Goal: Information Seeking & Learning: Learn about a topic

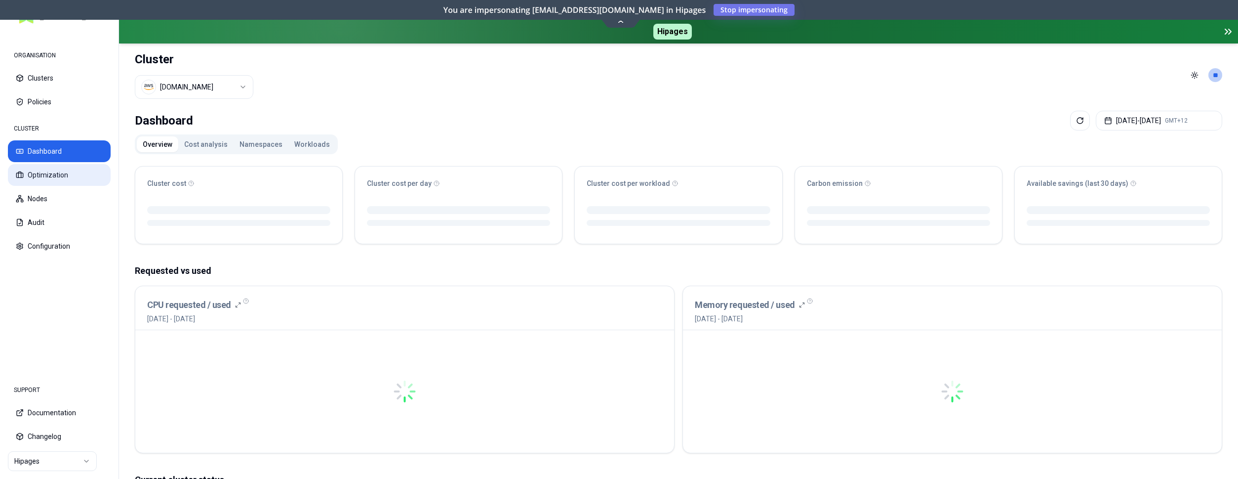
click at [66, 172] on button "Optimization" at bounding box center [59, 175] width 103 height 22
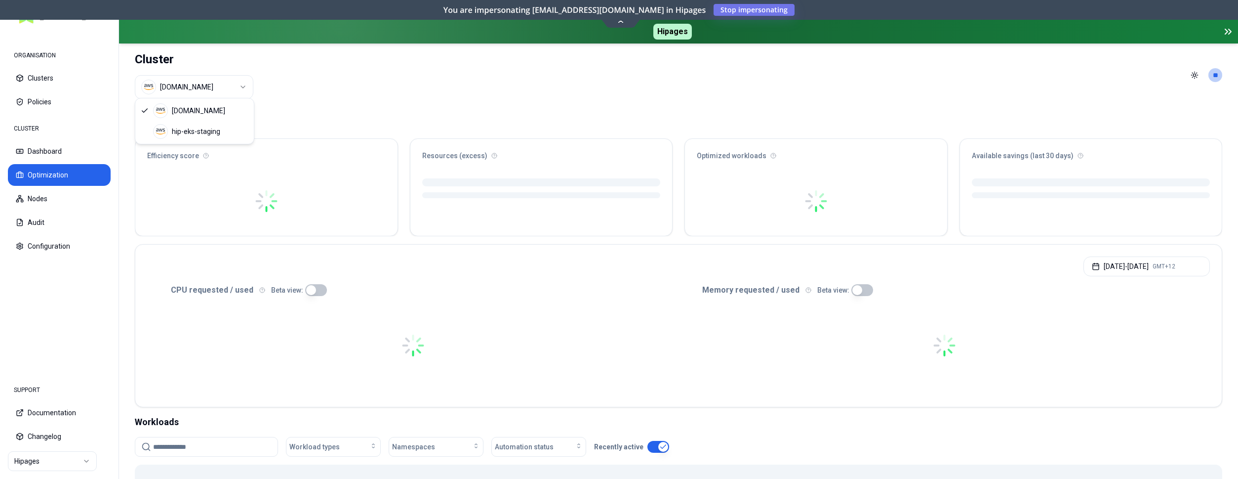
click at [209, 87] on html "ORGANISATION Clusters Policies CLUSTER Dashboard Optimization Nodes Audit Confi…" at bounding box center [619, 239] width 1238 height 479
click at [56, 217] on button "Audit" at bounding box center [59, 222] width 103 height 22
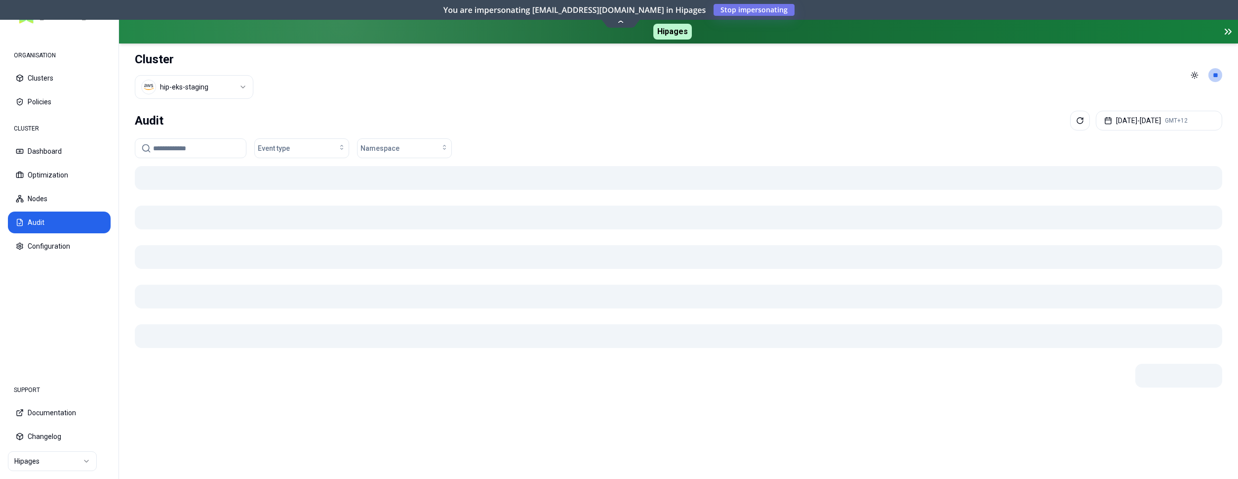
click at [181, 147] on input at bounding box center [196, 148] width 87 height 19
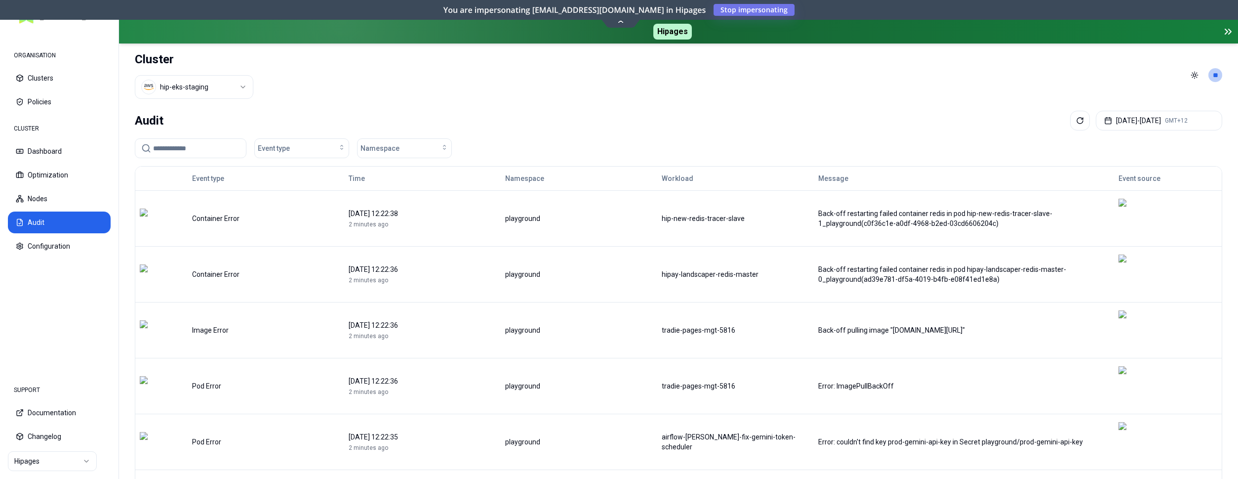
click at [187, 154] on input at bounding box center [196, 148] width 87 height 19
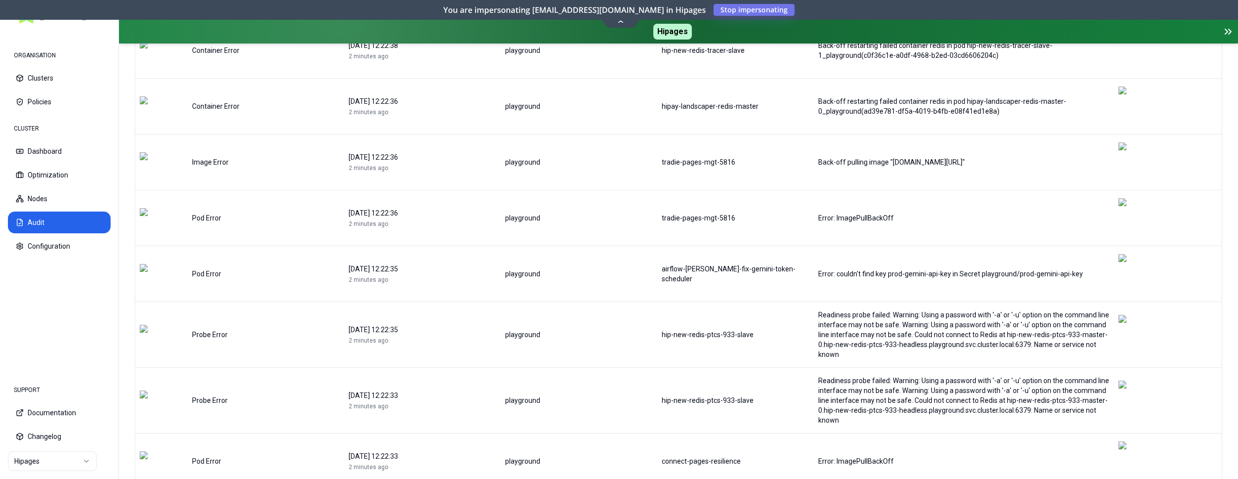
scroll to position [225, 0]
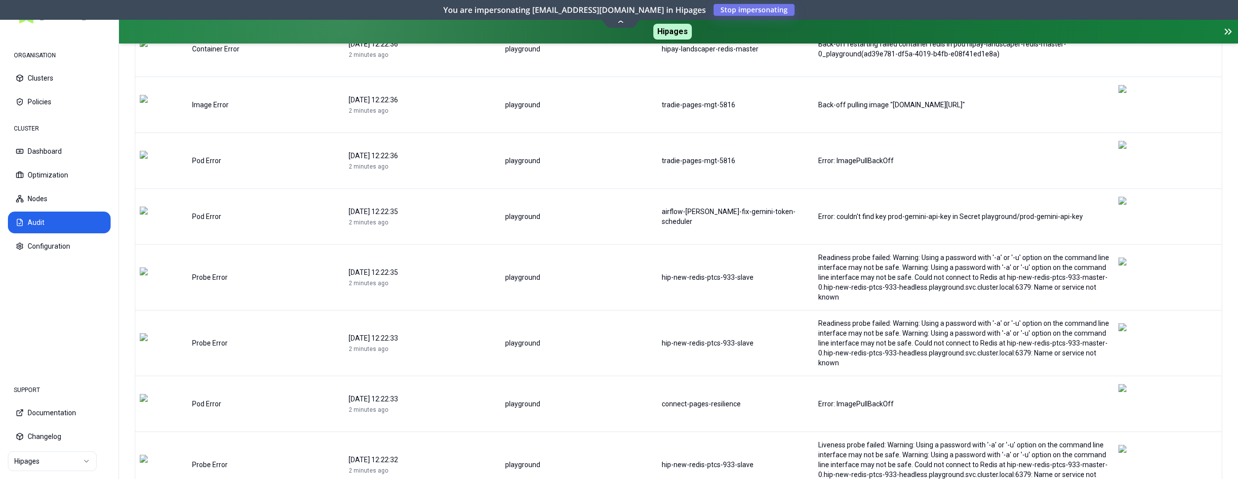
click at [1183, 432] on html "ORGANISATION Clusters Policies CLUSTER Dashboard Optimization Nodes Audit Confi…" at bounding box center [619, 239] width 1238 height 479
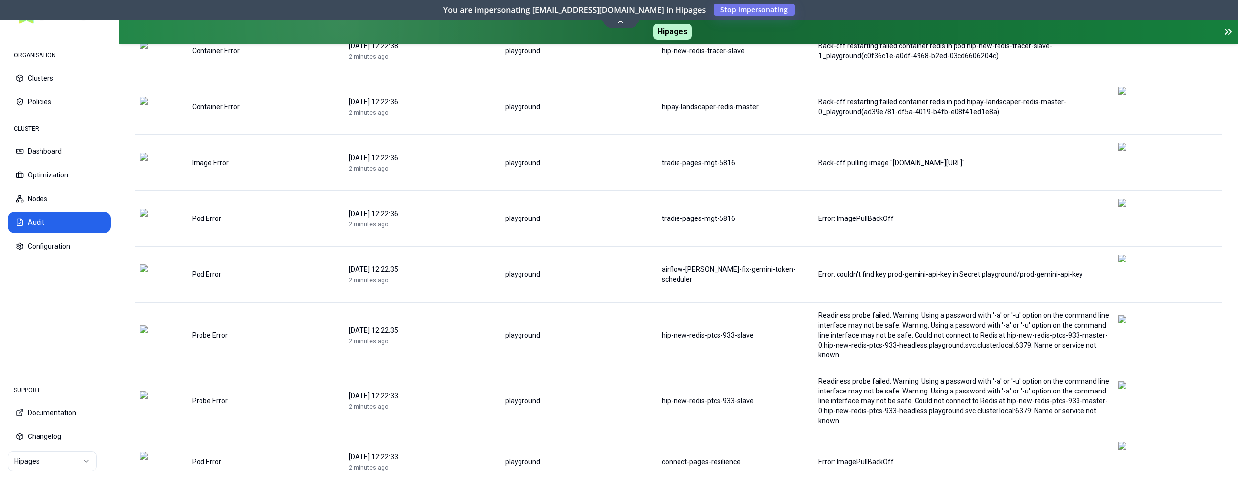
scroll to position [202, 0]
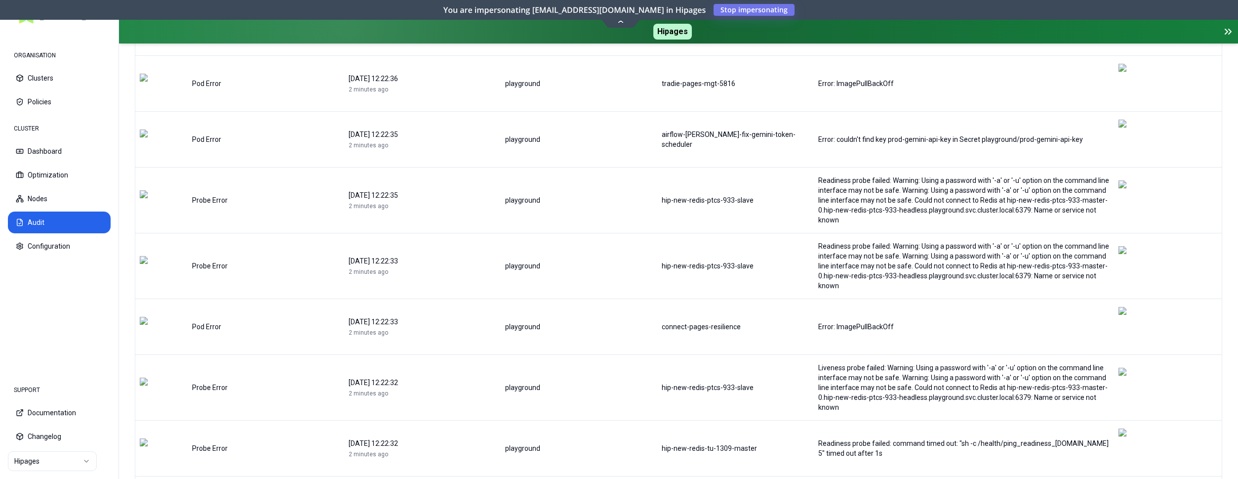
click at [34, 464] on html "ORGANISATION Clusters Policies CLUSTER Dashboard Optimization Nodes Audit Confi…" at bounding box center [619, 239] width 1238 height 479
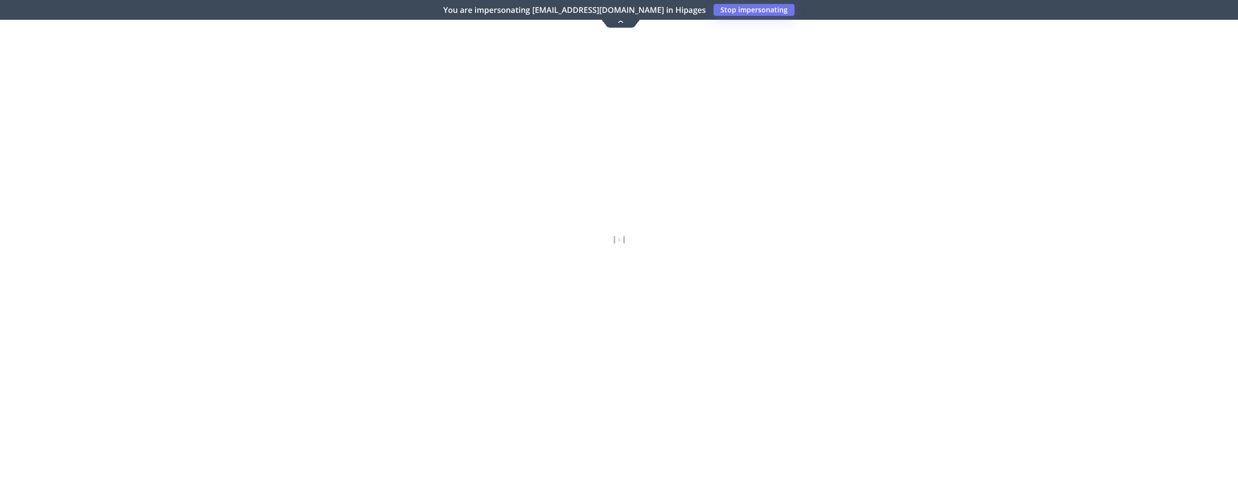
scroll to position [0, 0]
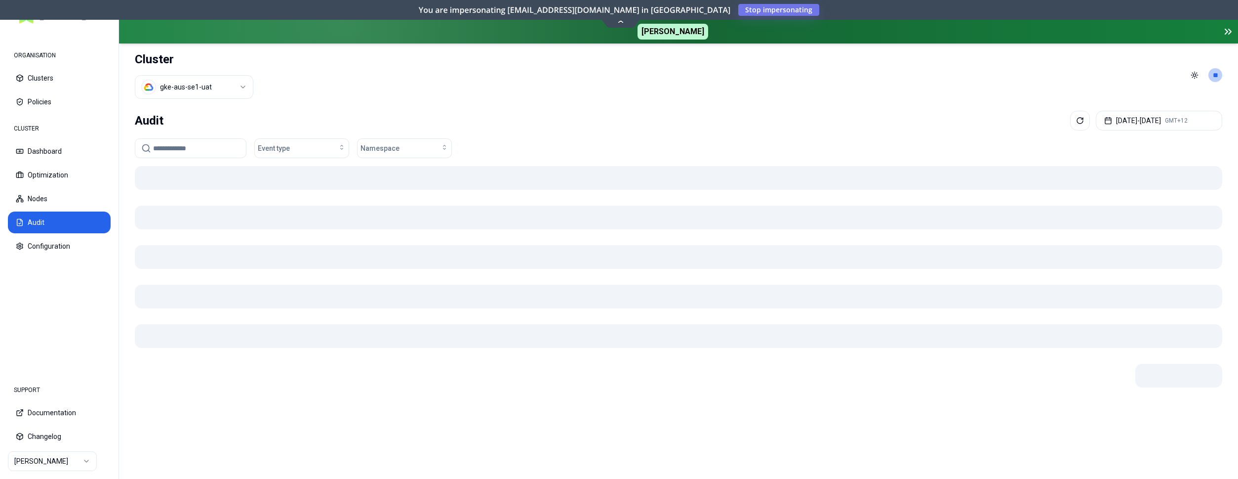
click at [181, 150] on input at bounding box center [196, 148] width 87 height 19
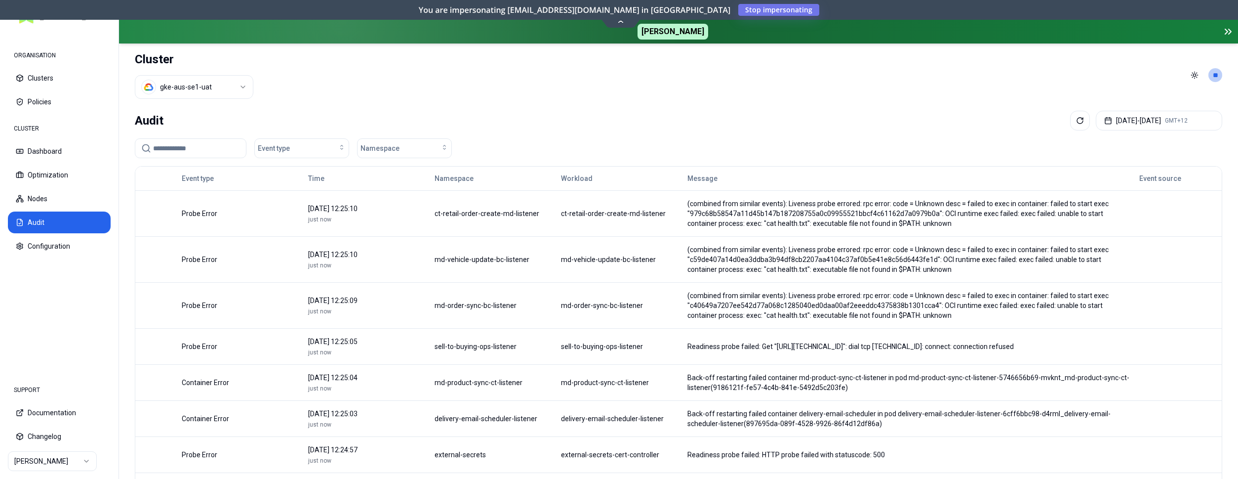
paste input "**********"
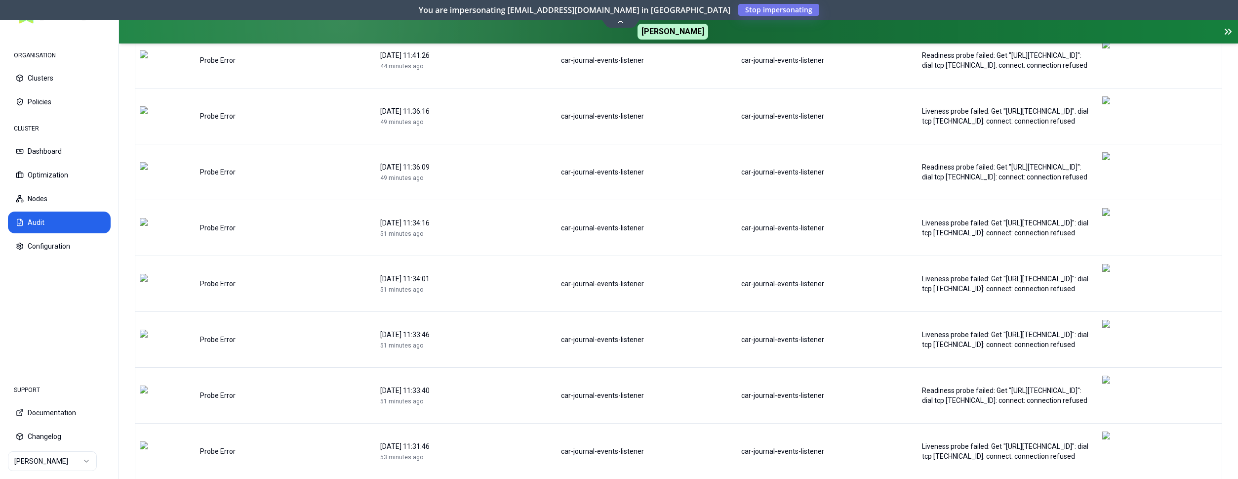
scroll to position [897, 0]
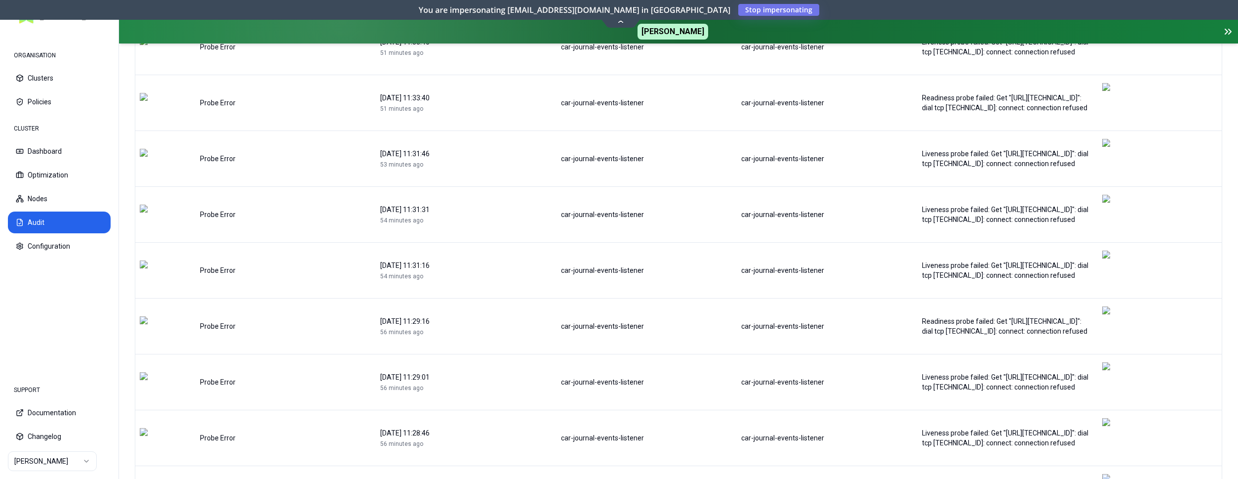
type input "**********"
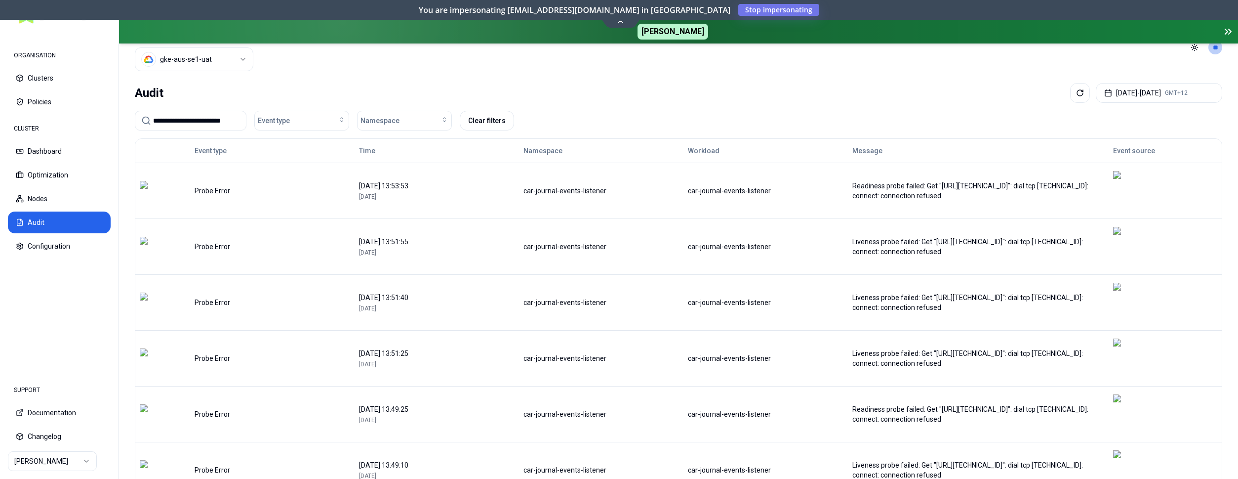
scroll to position [0, 0]
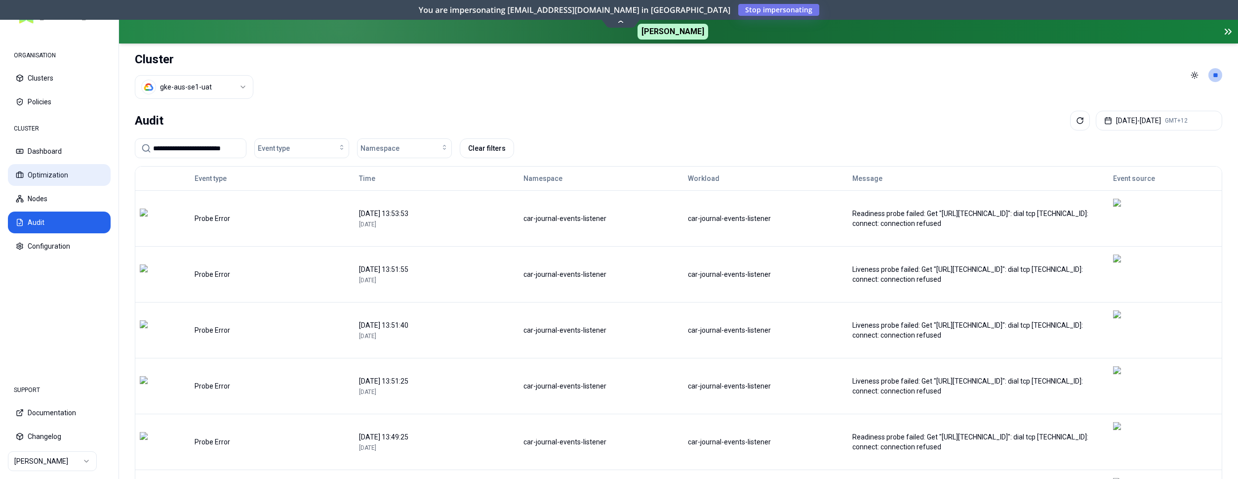
click at [43, 174] on button "Optimization" at bounding box center [59, 175] width 103 height 22
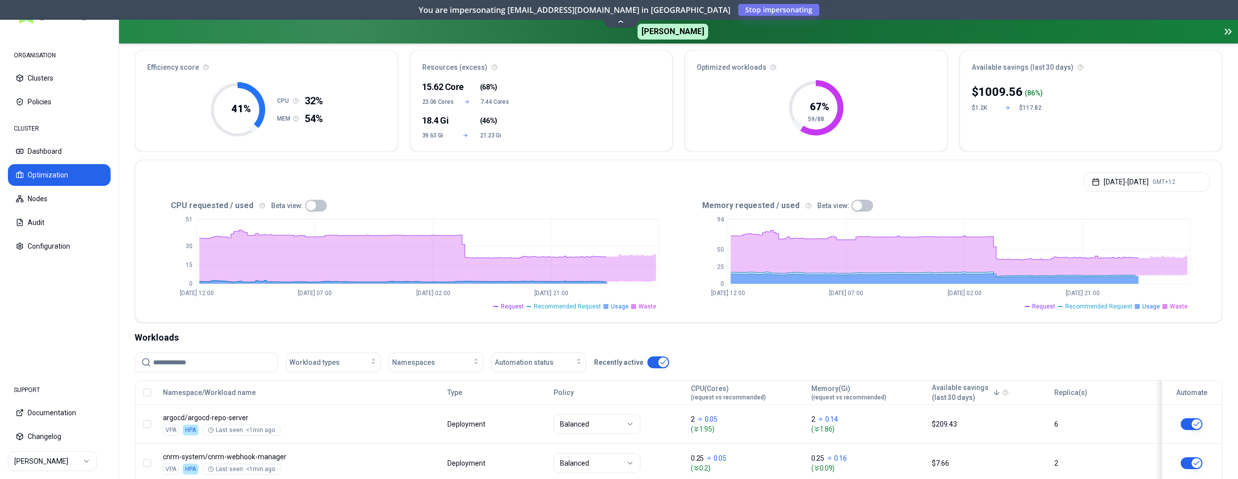
scroll to position [101, 0]
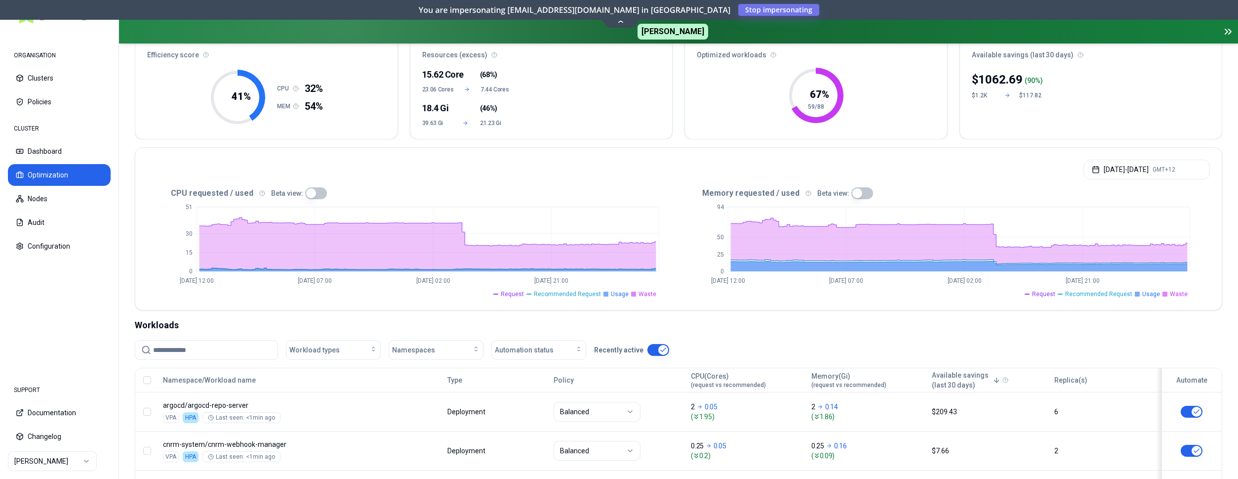
click at [220, 352] on input at bounding box center [212, 349] width 119 height 19
paste input "**********"
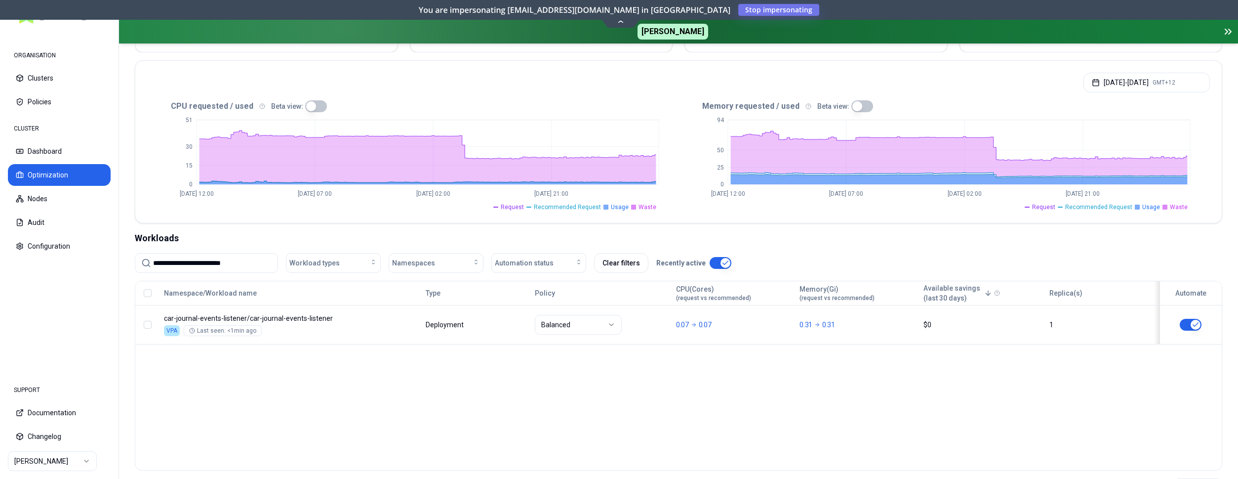
scroll to position [202, 0]
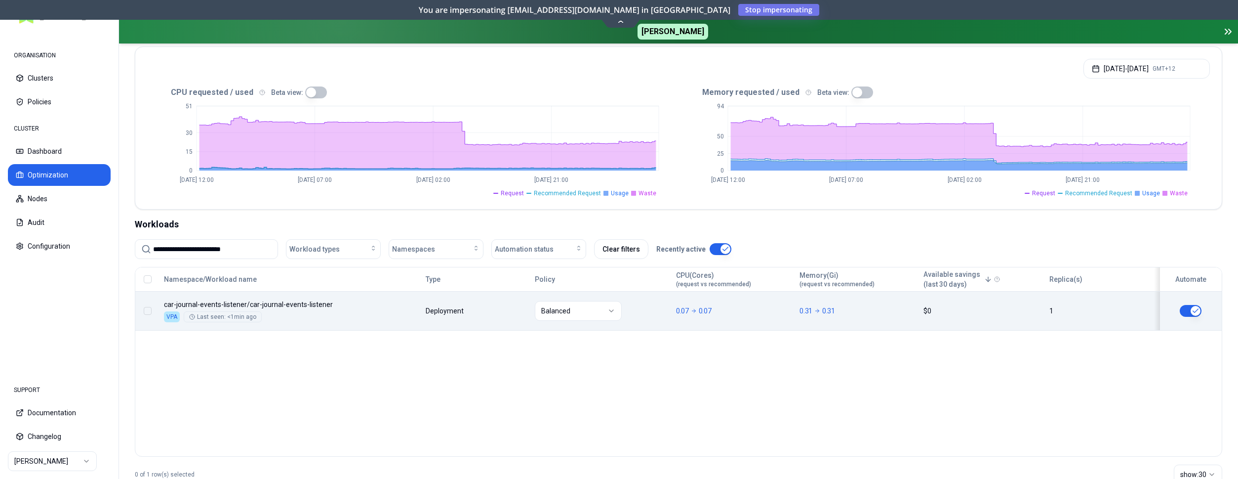
type input "**********"
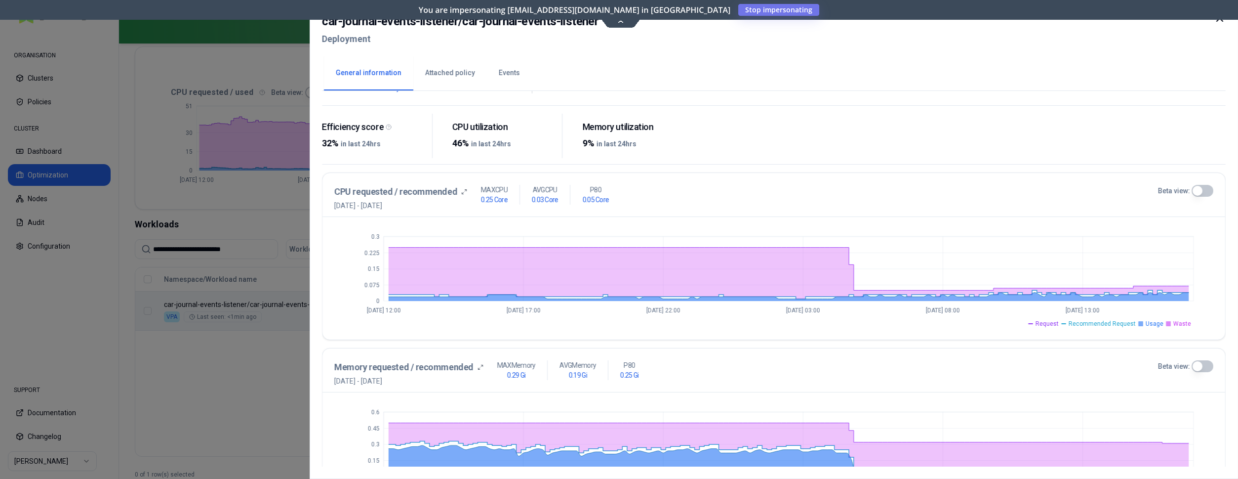
scroll to position [132, 0]
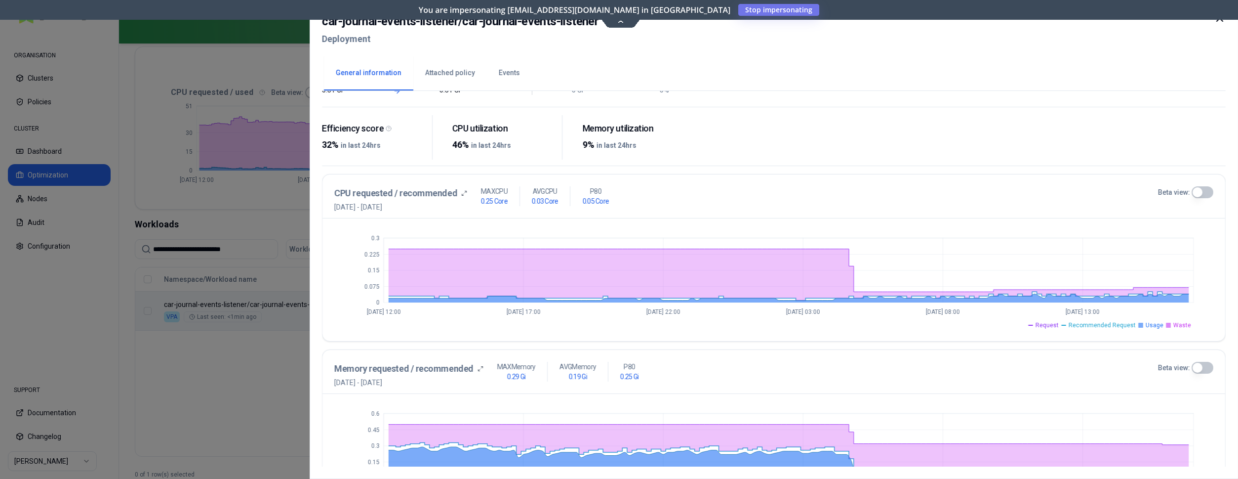
click at [1200, 191] on button "Beta view:" at bounding box center [1203, 192] width 22 height 12
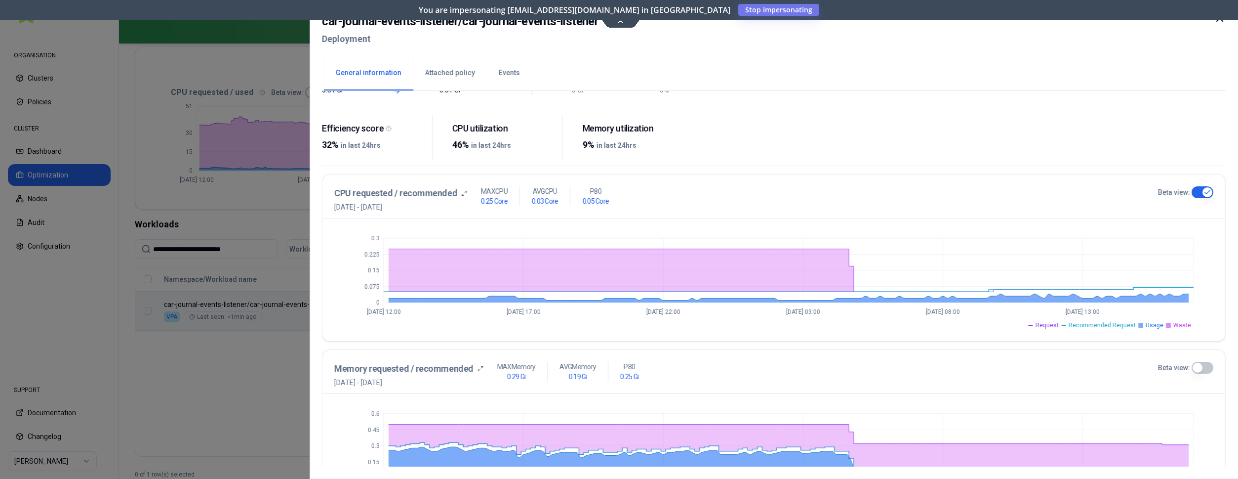
click at [209, 308] on div at bounding box center [619, 239] width 1238 height 479
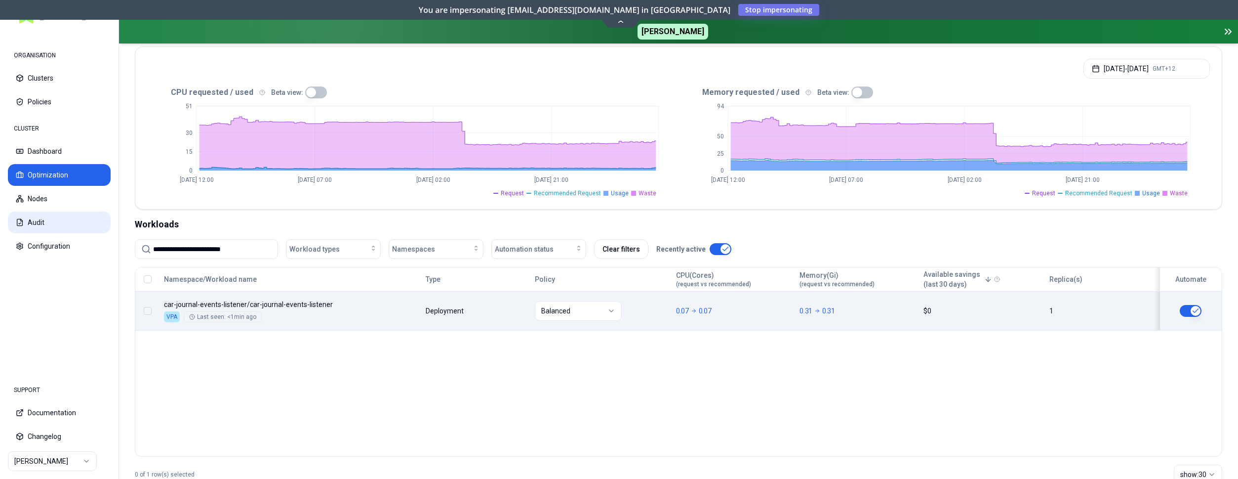
click at [52, 223] on button "Audit" at bounding box center [59, 222] width 103 height 22
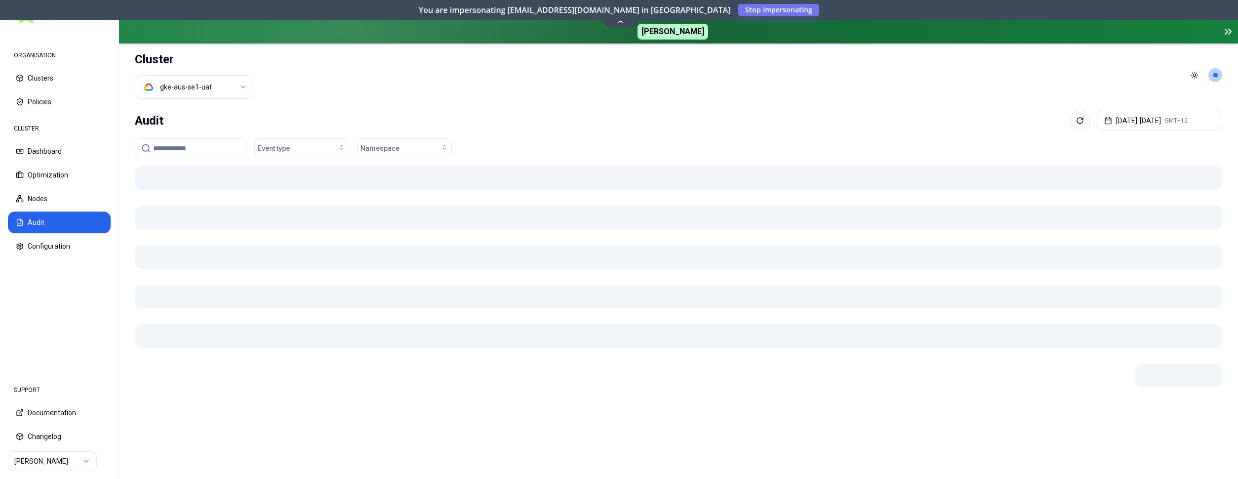
click at [223, 144] on input at bounding box center [196, 148] width 87 height 19
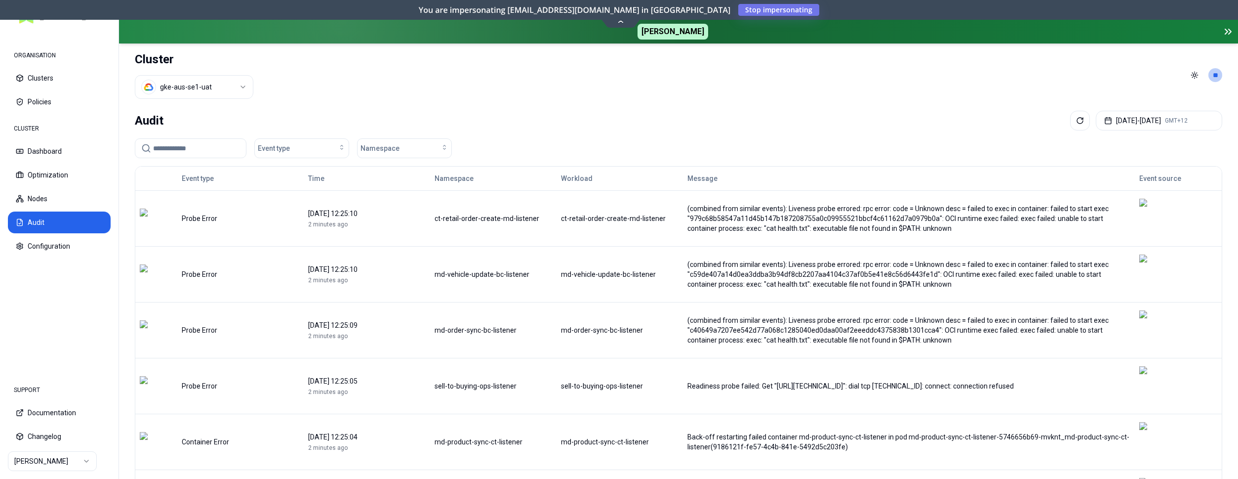
paste input "**********"
type input "**********"
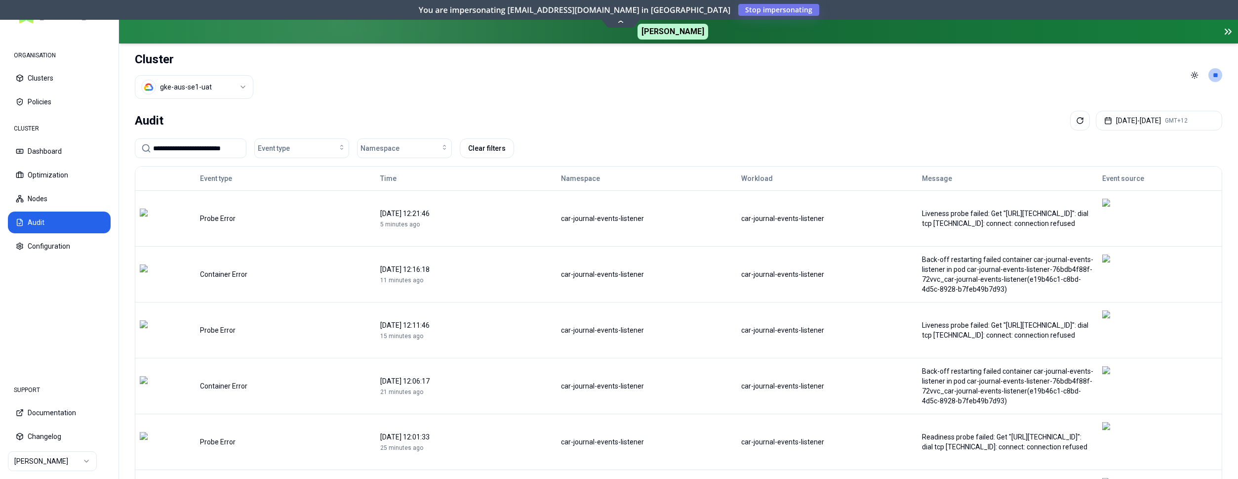
click at [210, 147] on input "**********" at bounding box center [196, 148] width 87 height 19
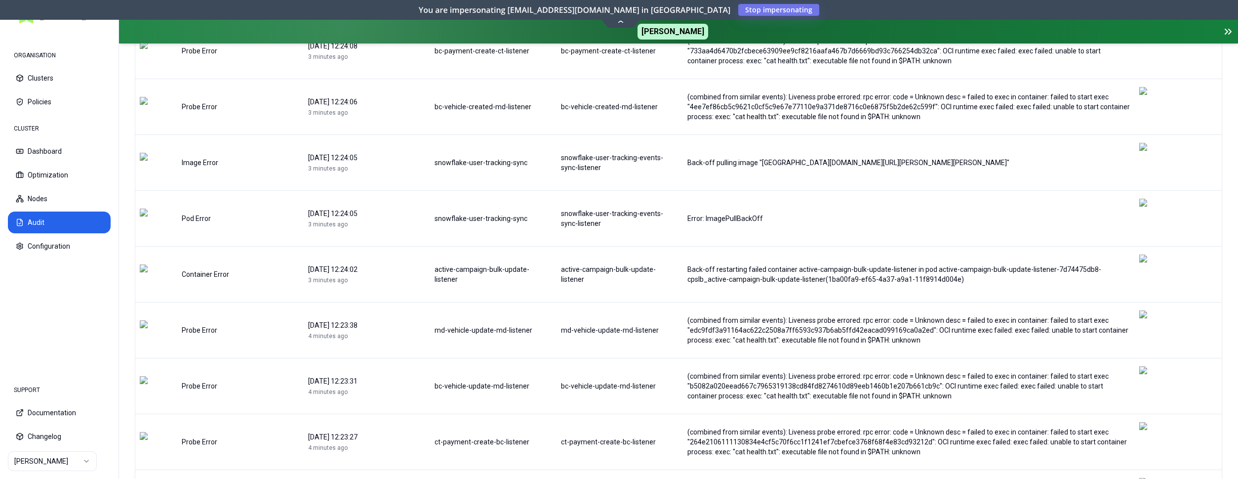
scroll to position [986, 0]
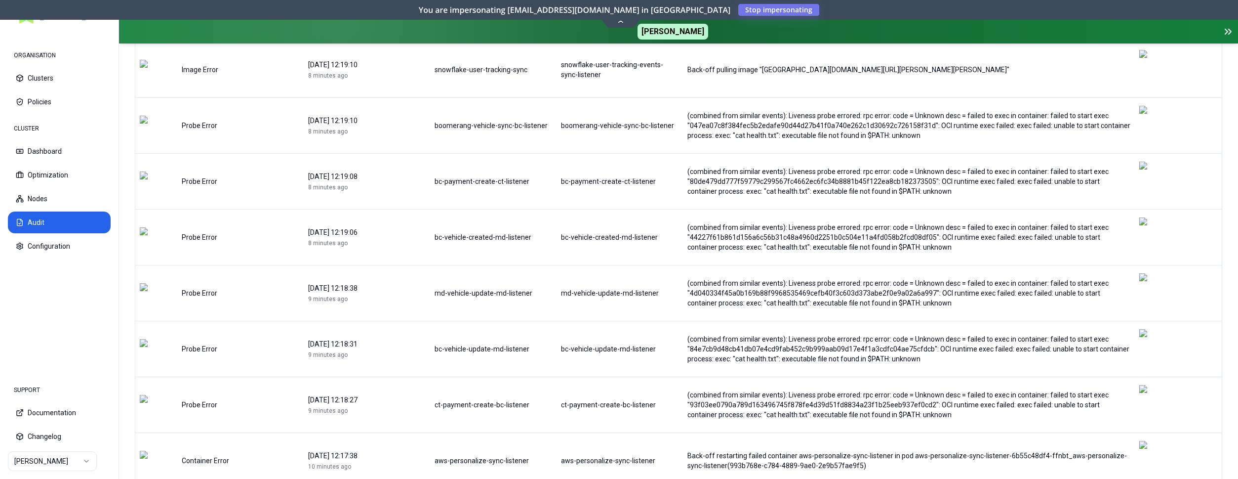
scroll to position [1006, 0]
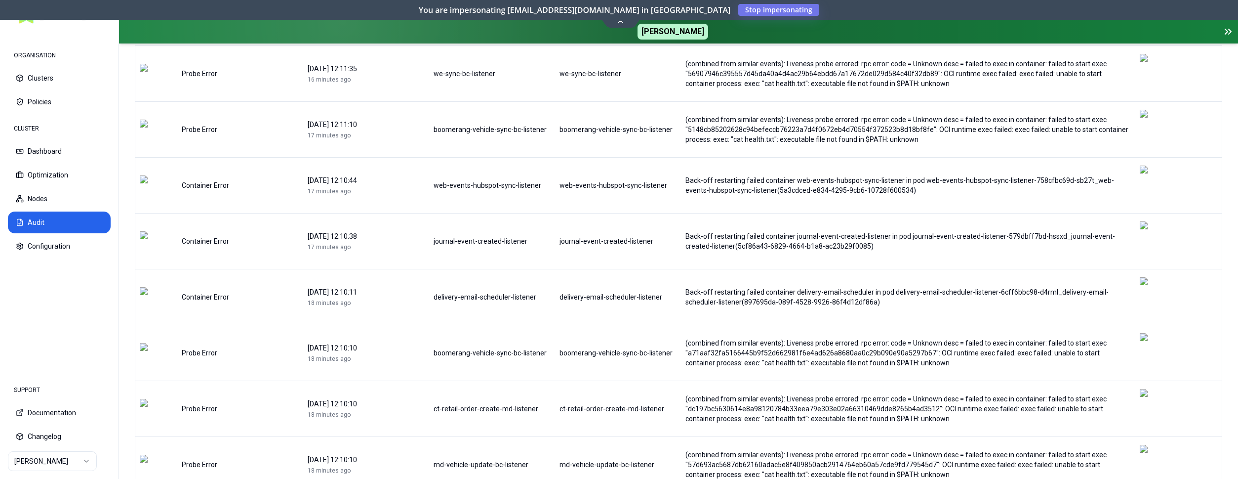
scroll to position [151, 0]
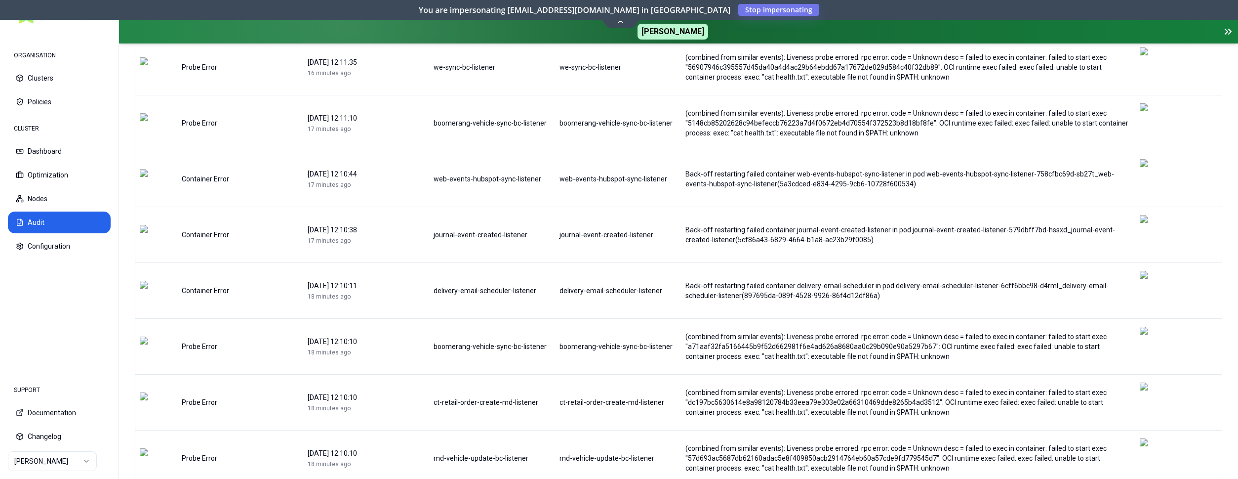
drag, startPoint x: 429, startPoint y: 220, endPoint x: 536, endPoint y: 222, distance: 107.2
click at [536, 262] on tr "Container Error 08 September 2025 12:10:11 18 minutes ago delivery-email-schedu…" at bounding box center [678, 290] width 1087 height 56
click at [536, 285] on div "delivery-email-scheduler-listener" at bounding box center [492, 290] width 117 height 10
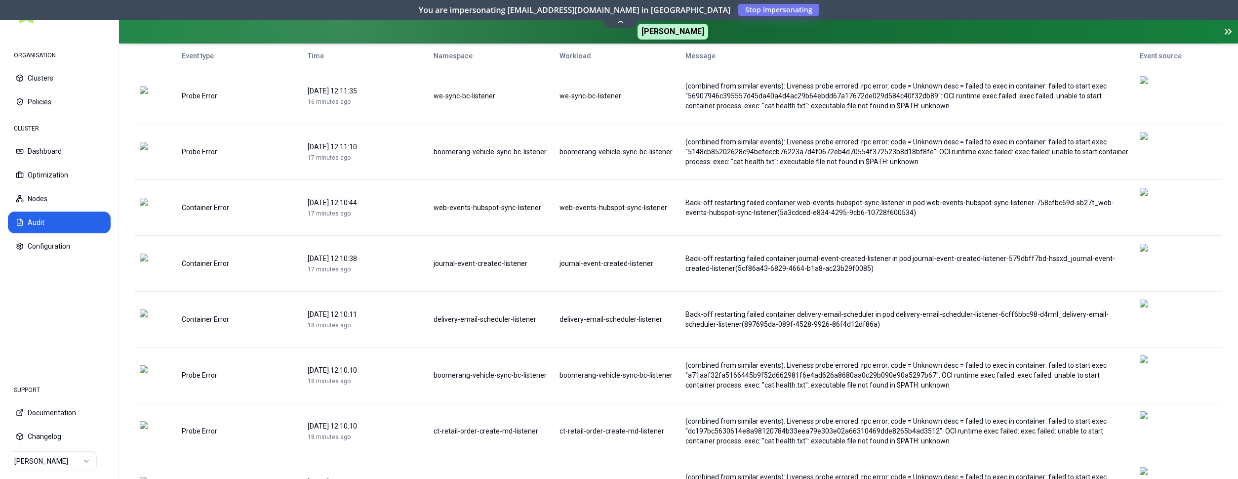
scroll to position [101, 0]
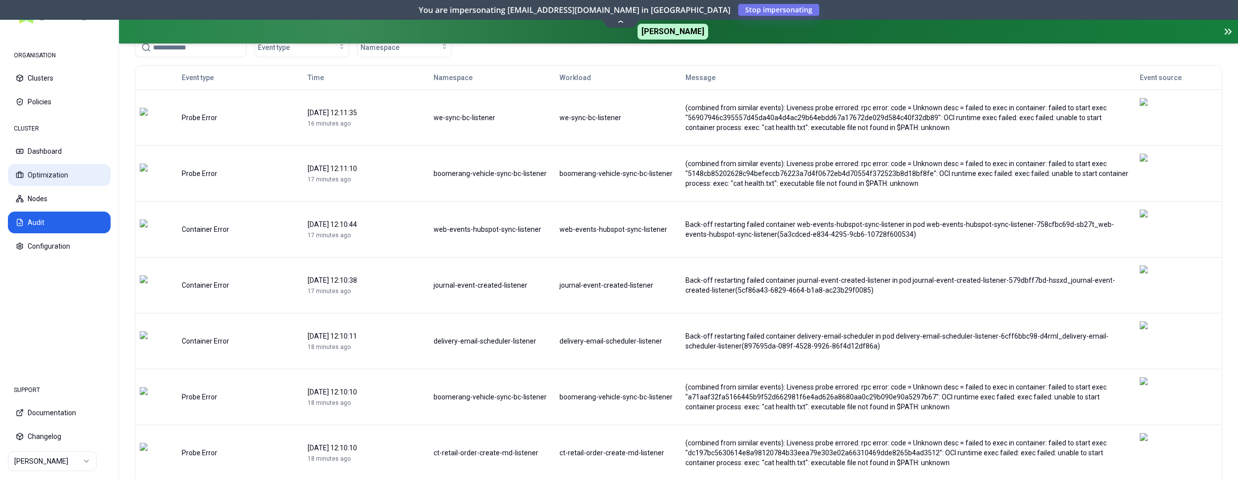
click at [51, 179] on button "Optimization" at bounding box center [59, 175] width 103 height 22
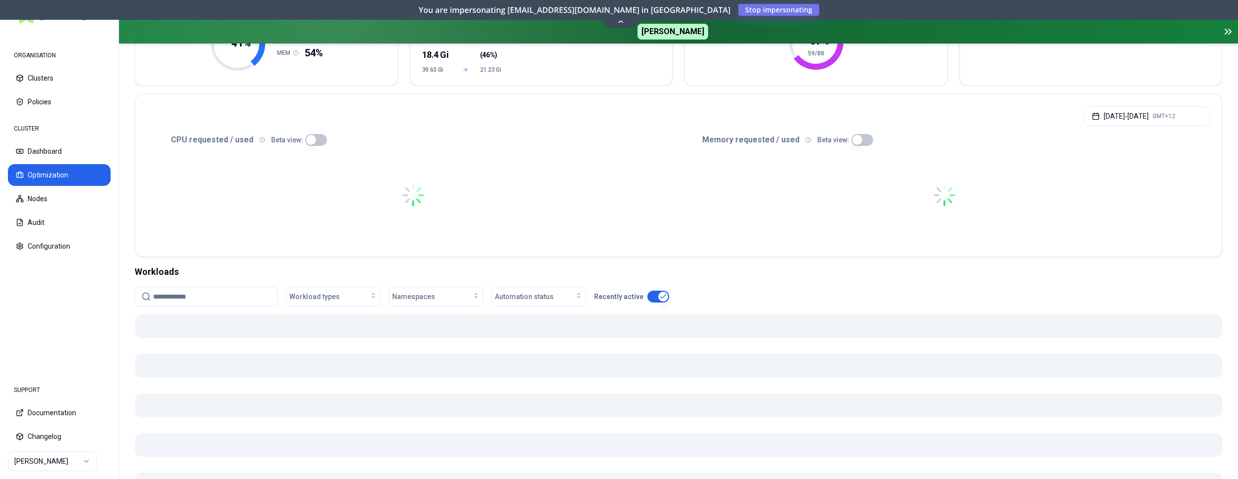
scroll to position [202, 0]
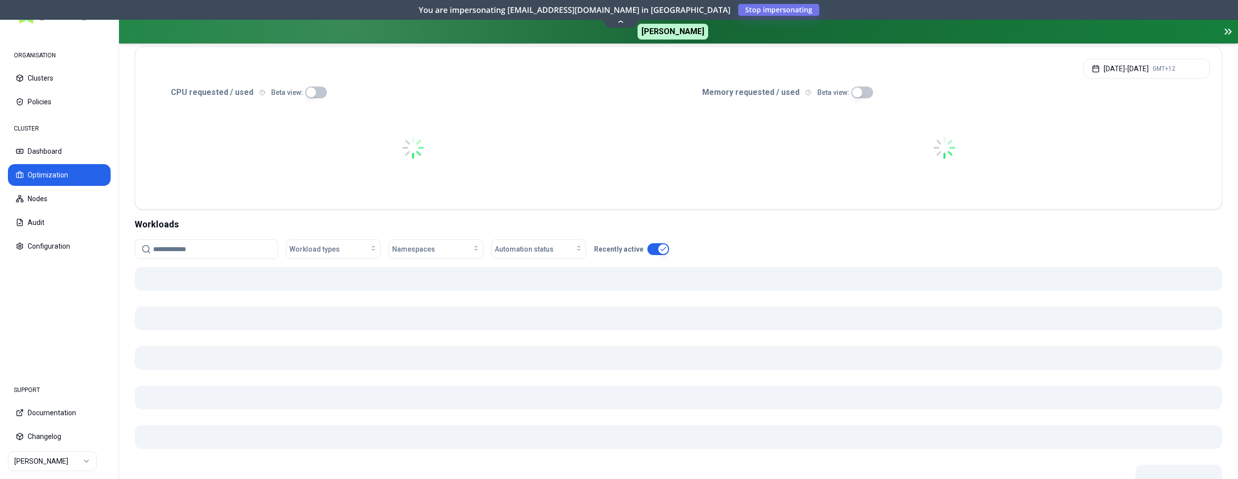
click at [198, 246] on input at bounding box center [212, 249] width 119 height 19
paste input "**********"
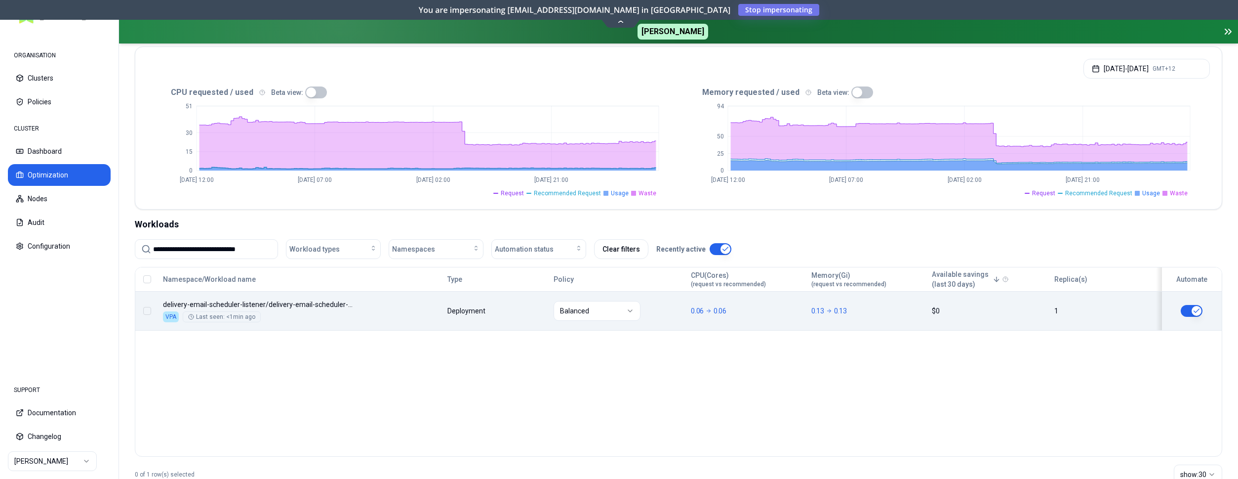
type input "**********"
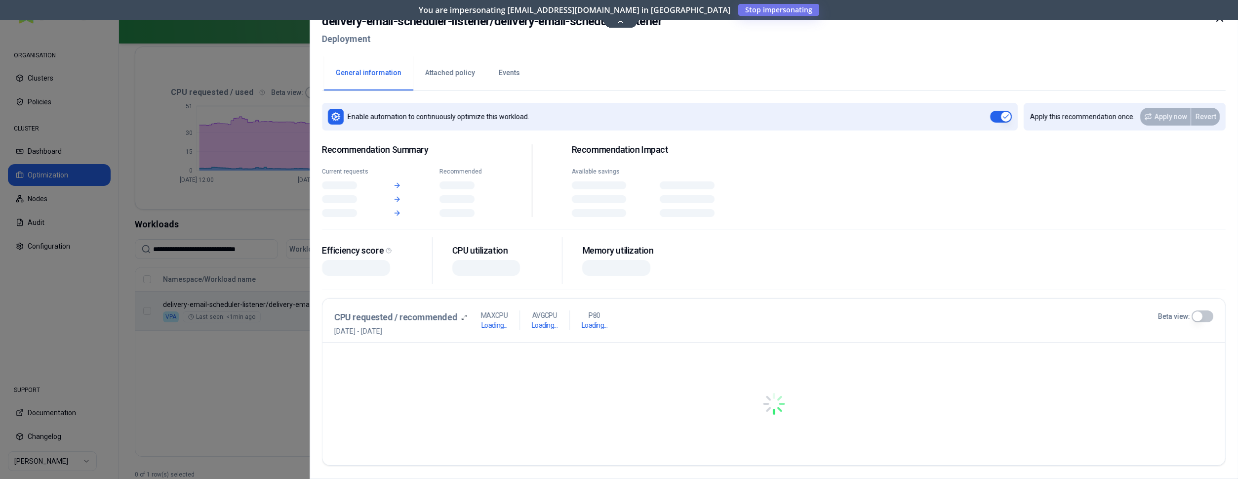
scroll to position [202, 0]
click at [388, 315] on div "Namespace/Workload name Type Policy CPU(Cores) (request vs recommended) Memory(…" at bounding box center [678, 298] width 1087 height 63
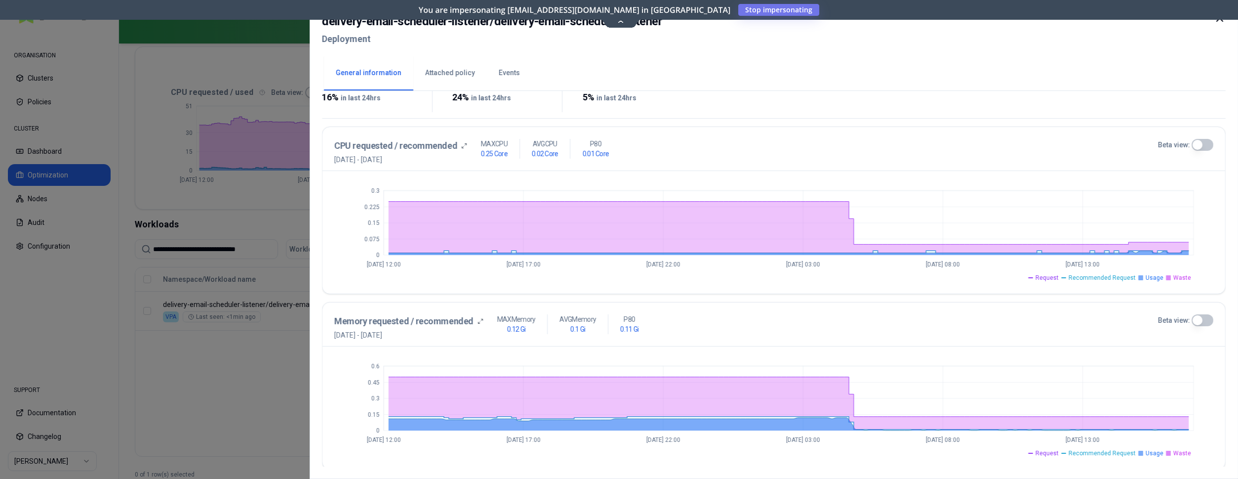
scroll to position [182, 0]
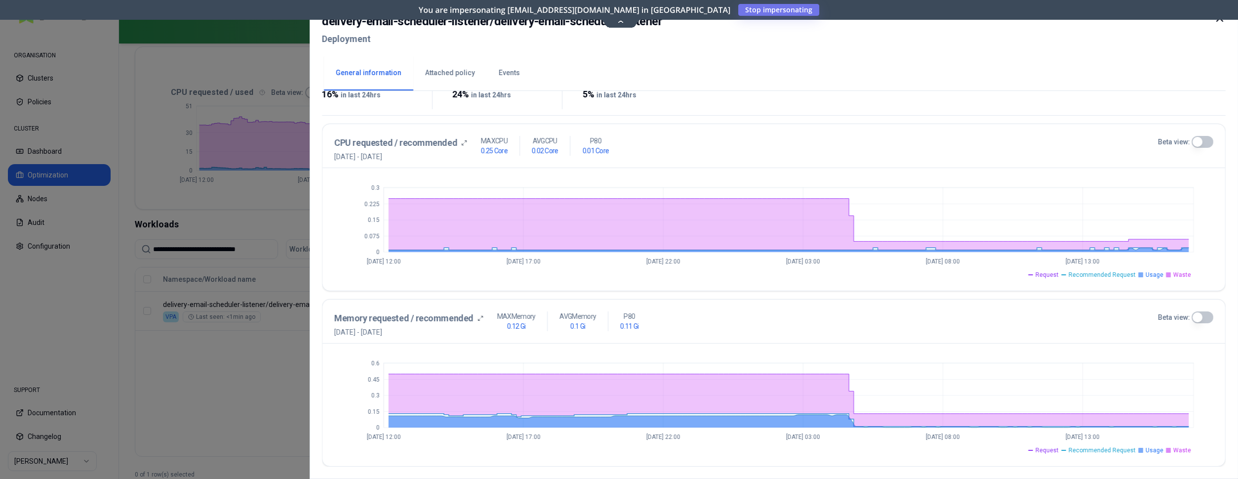
click at [1216, 22] on icon at bounding box center [1220, 18] width 12 height 12
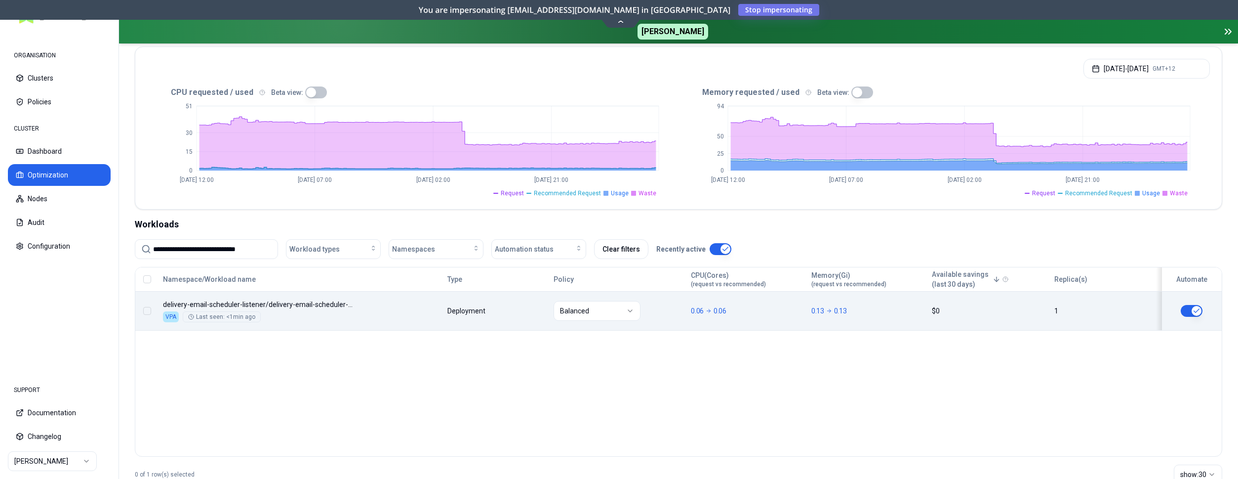
click at [354, 310] on div "Namespace/Workload name Type Policy CPU(Cores) (request vs recommended) Memory(…" at bounding box center [678, 298] width 1087 height 63
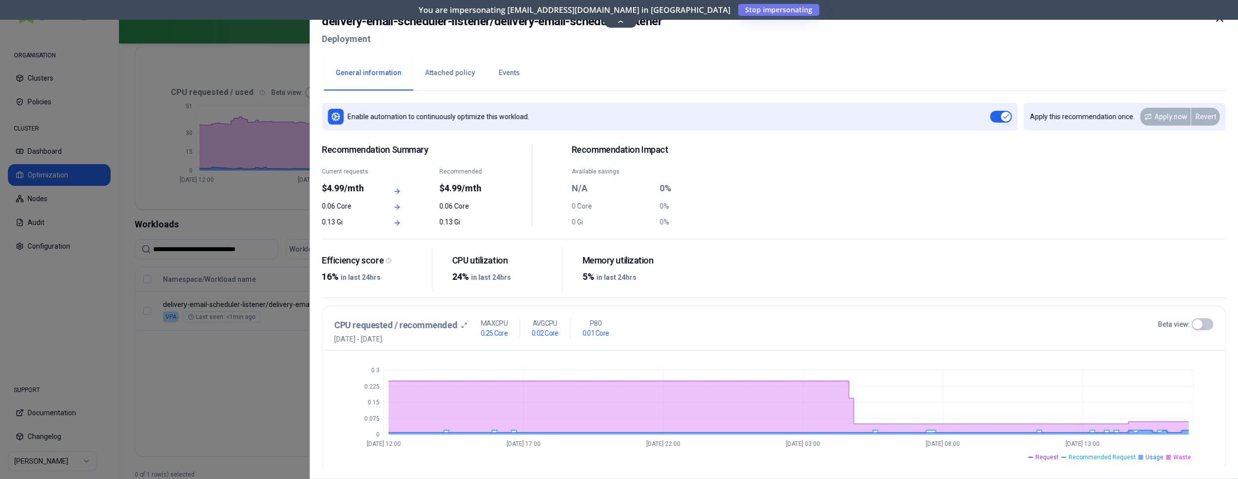
click at [1220, 19] on icon at bounding box center [1220, 18] width 12 height 12
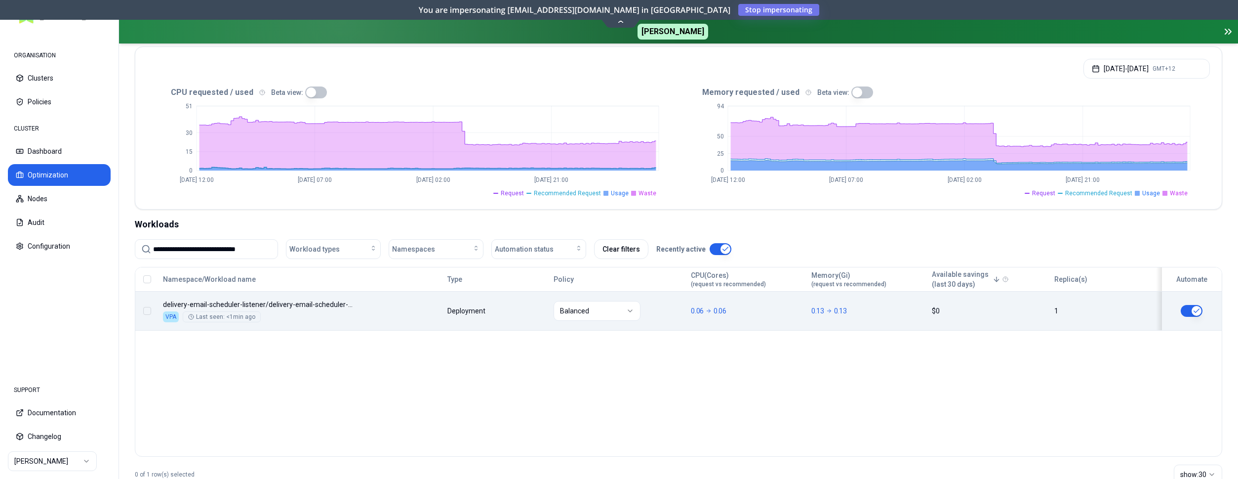
click at [392, 319] on div "Namespace/Workload name Type Policy CPU(Cores) (request vs recommended) Memory(…" at bounding box center [678, 298] width 1087 height 63
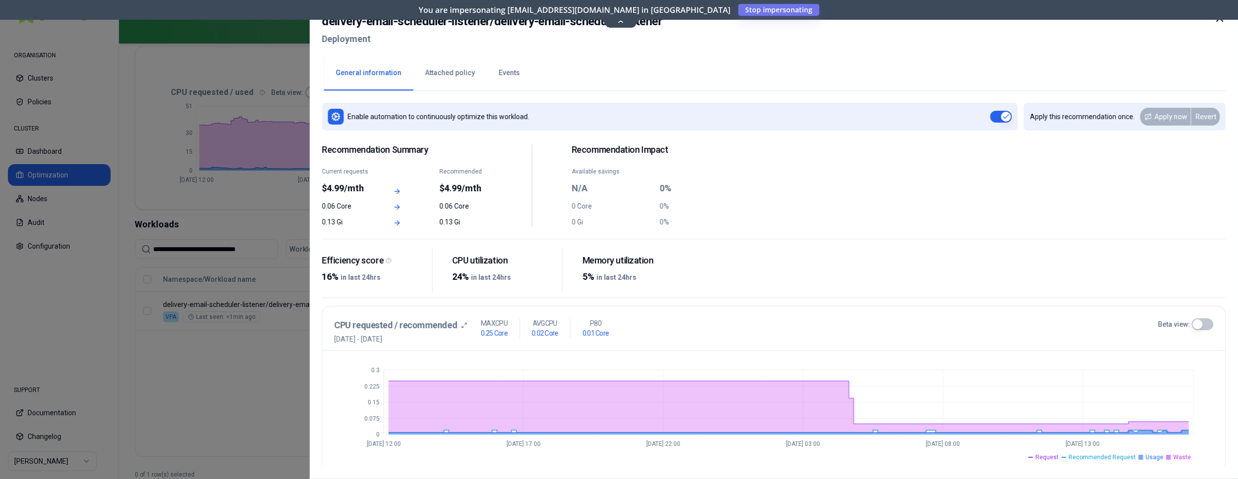
click at [1217, 20] on icon at bounding box center [1220, 18] width 12 height 12
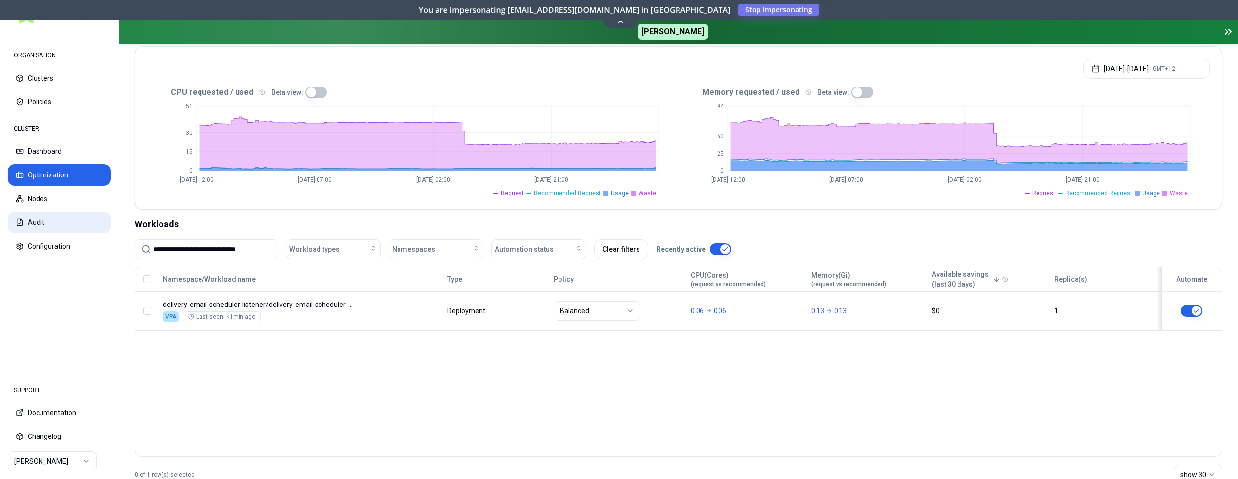
click at [48, 223] on button "Audit" at bounding box center [59, 222] width 103 height 22
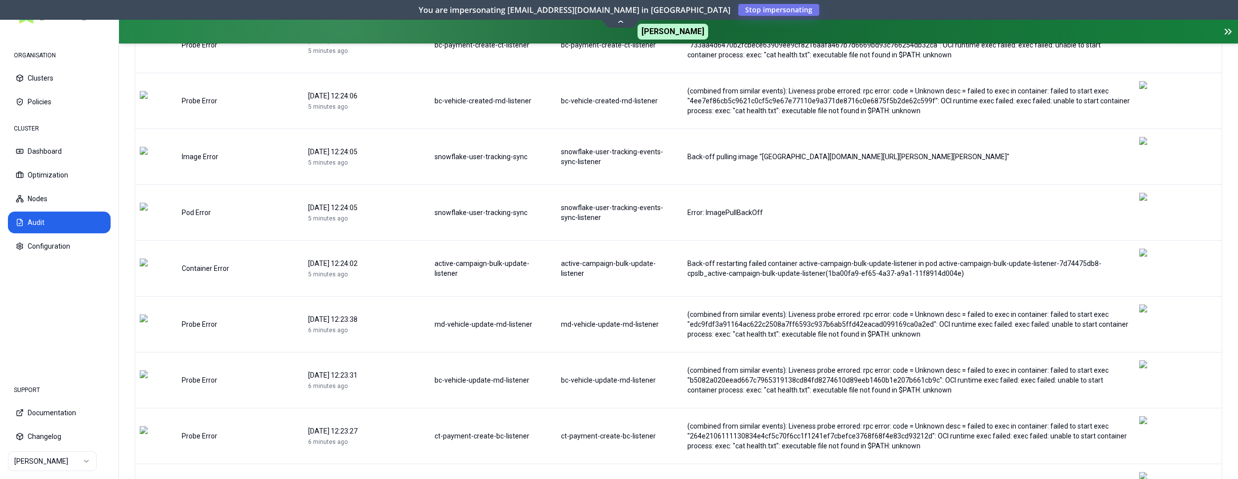
scroll to position [957, 0]
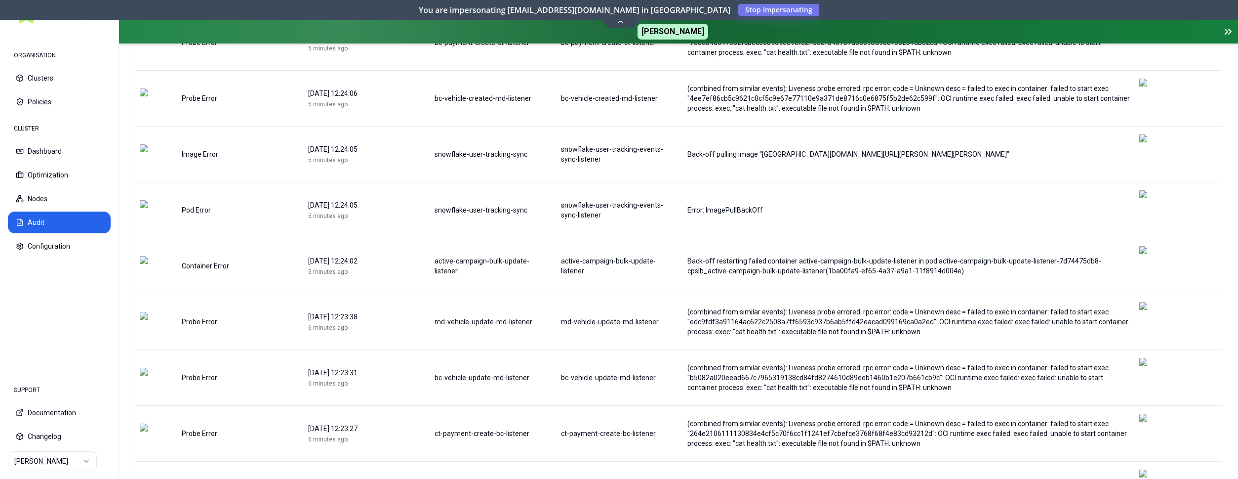
drag, startPoint x: 955, startPoint y: 289, endPoint x: 691, endPoint y: 266, distance: 265.2
drag, startPoint x: 499, startPoint y: 278, endPoint x: 436, endPoint y: 271, distance: 63.2
copy div "we-sync-bc-listener"
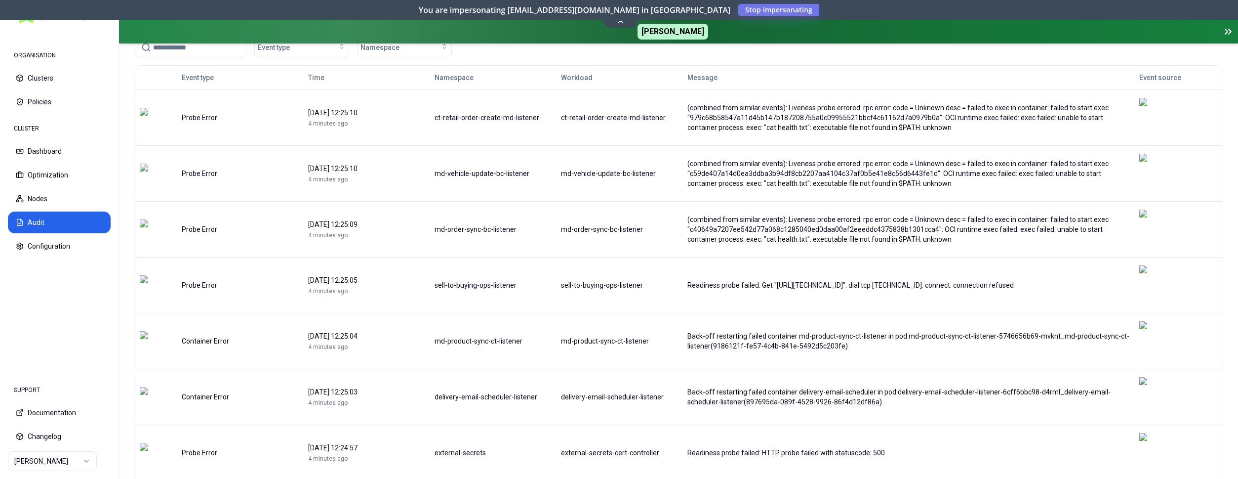
scroll to position [0, 0]
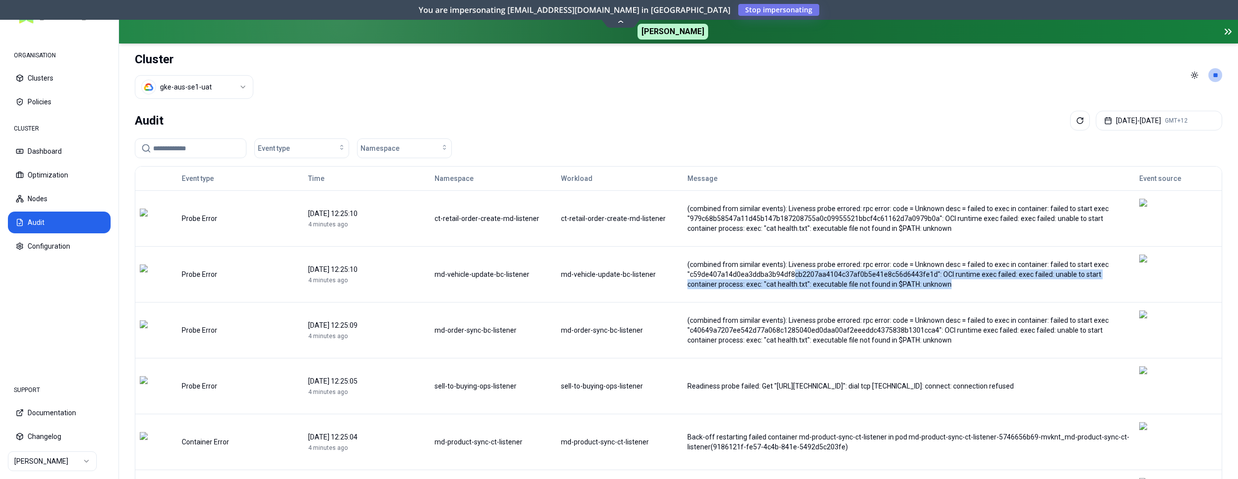
drag, startPoint x: 940, startPoint y: 265, endPoint x: 796, endPoint y: 259, distance: 144.3
click at [796, 259] on div "(combined from similar events): Liveness probe errored: rpc error: code = Unkno…" at bounding box center [909, 274] width 444 height 30
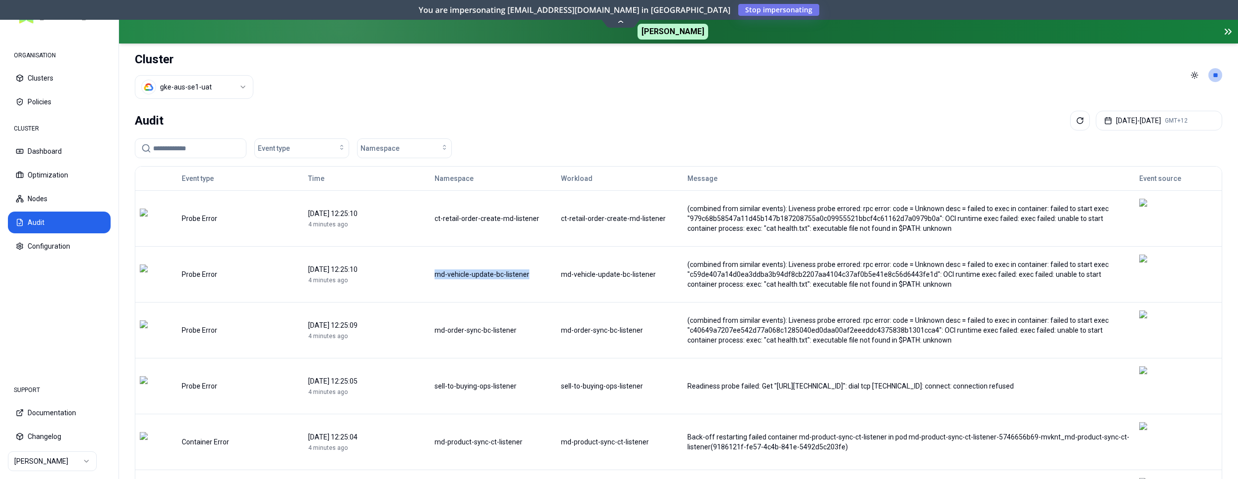
drag, startPoint x: 514, startPoint y: 257, endPoint x: 437, endPoint y: 257, distance: 76.6
click at [437, 269] on div "md-vehicle-update-bc-listener" at bounding box center [493, 274] width 125 height 10
copy div "md-vehicle-update-bc-listener"
click at [58, 171] on button "Optimization" at bounding box center [59, 175] width 103 height 22
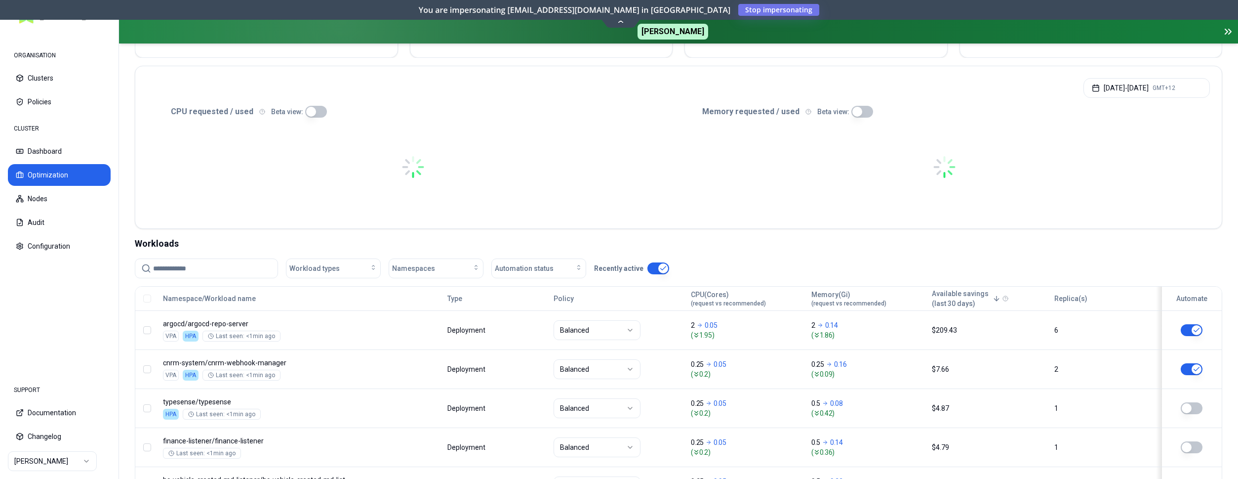
scroll to position [252, 0]
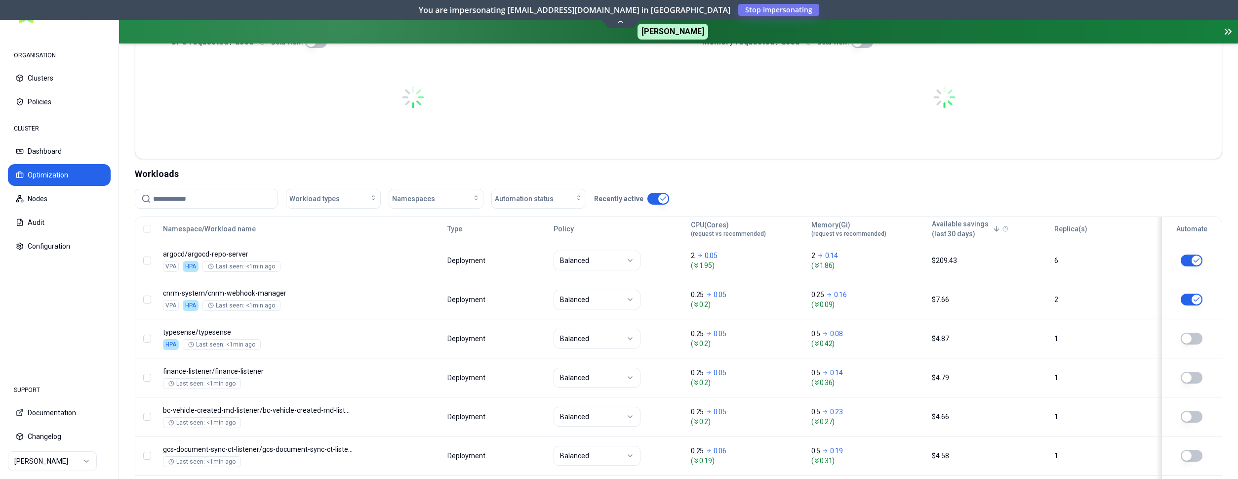
click at [247, 200] on input at bounding box center [212, 198] width 119 height 19
paste input "**********"
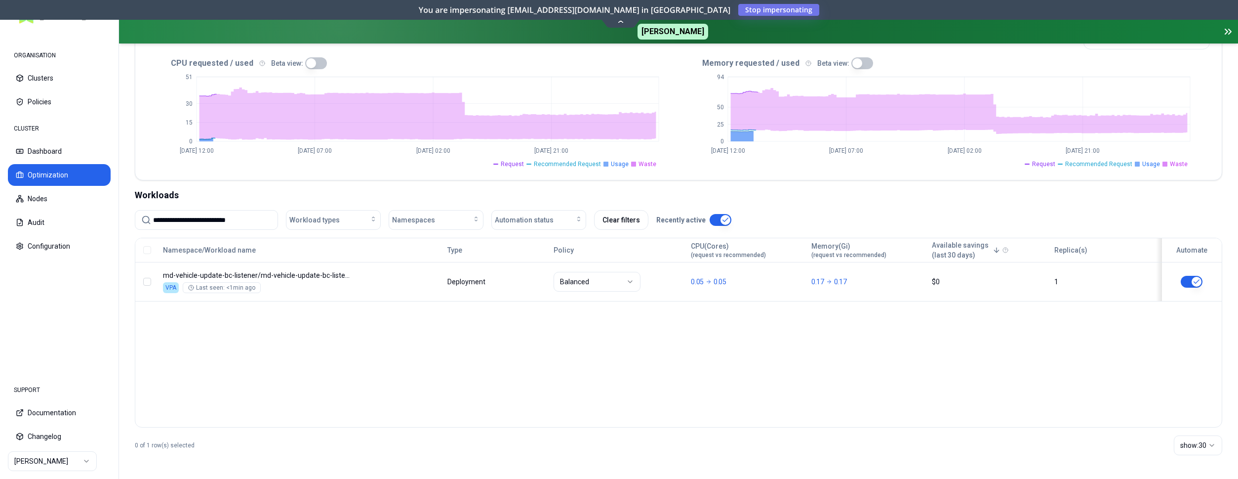
scroll to position [231, 0]
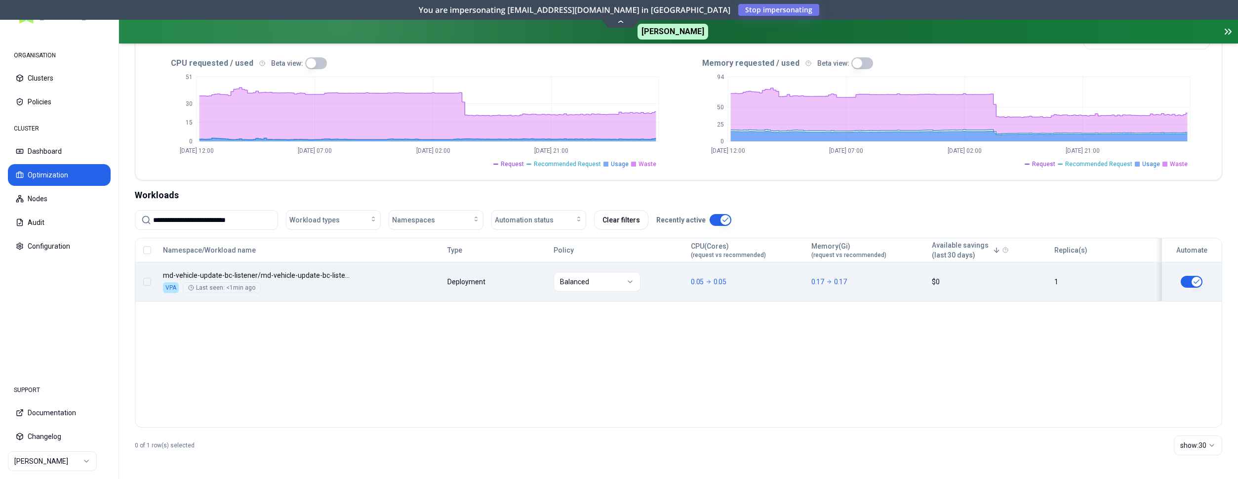
type input "**********"
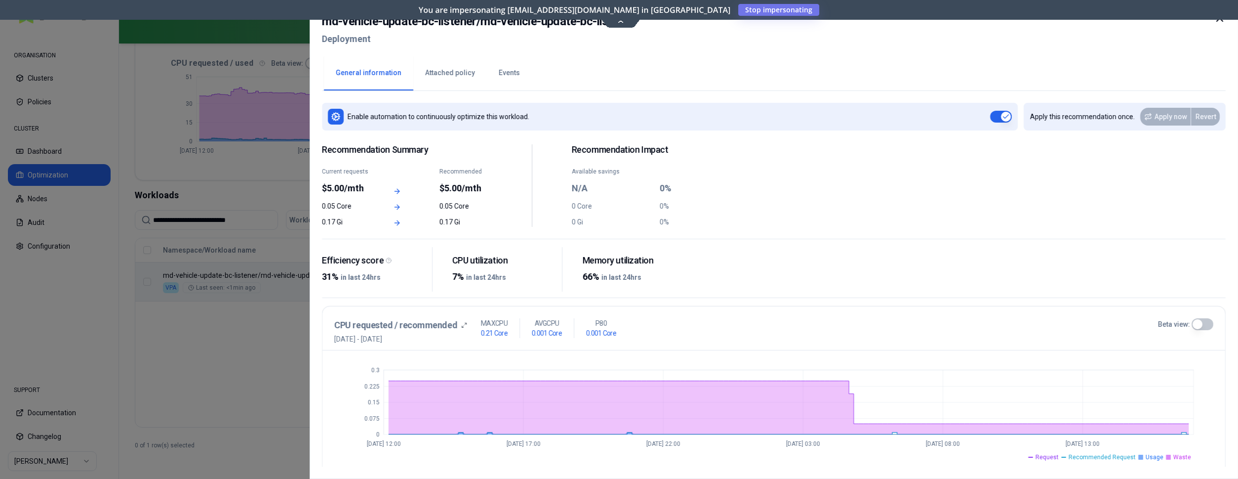
click at [1217, 21] on icon at bounding box center [1220, 18] width 6 height 6
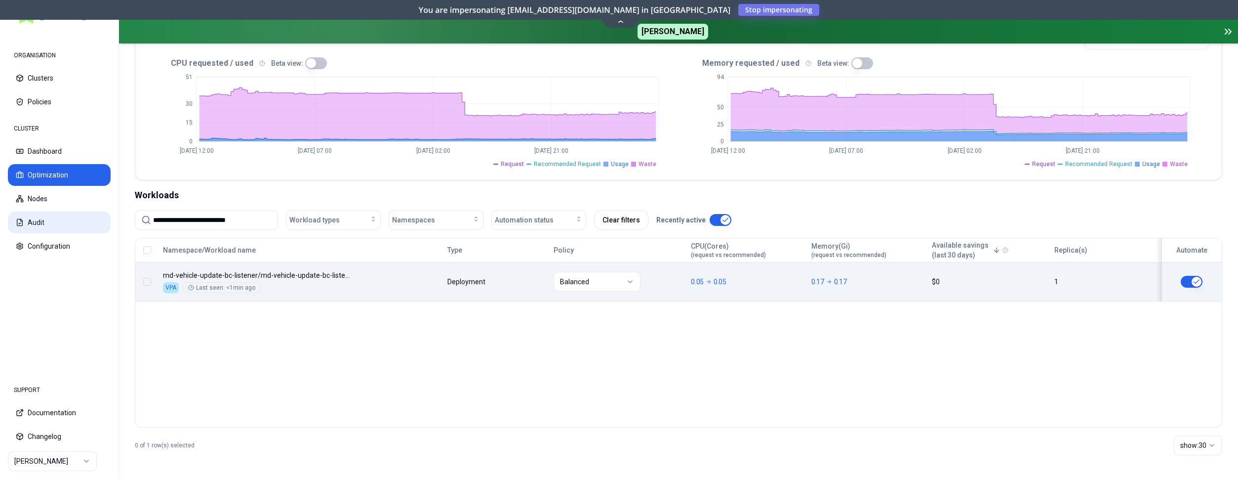
click at [35, 228] on button "Audit" at bounding box center [59, 222] width 103 height 22
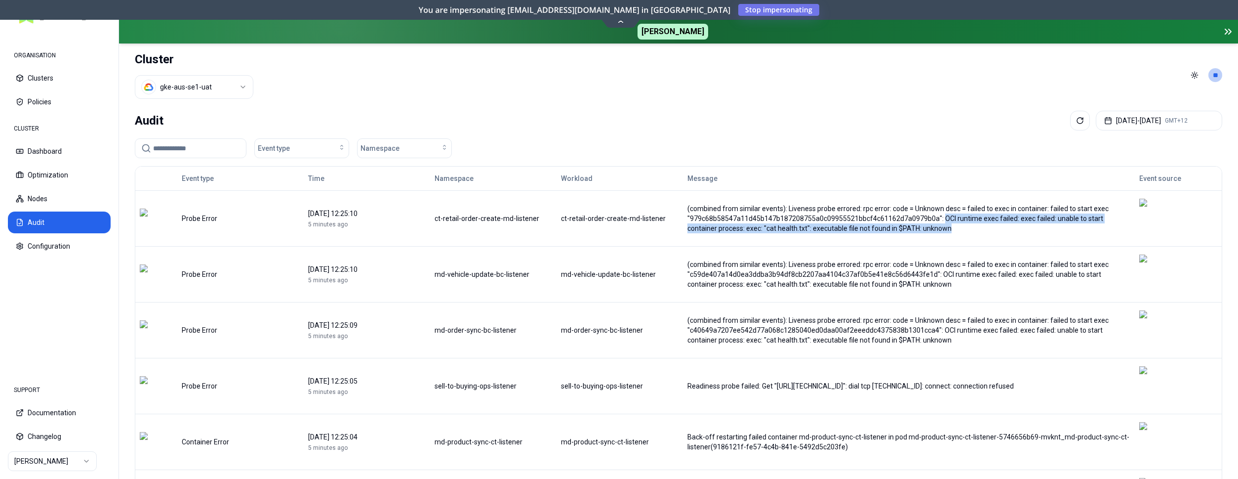
drag, startPoint x: 938, startPoint y: 225, endPoint x: 947, endPoint y: 211, distance: 16.0
click at [947, 211] on div "(combined from similar events): Liveness probe errored: rpc error: code = Unkno…" at bounding box center [909, 218] width 444 height 30
copy div "OCI runtime exec failed: exec failed: unable to start container process: exec: …"
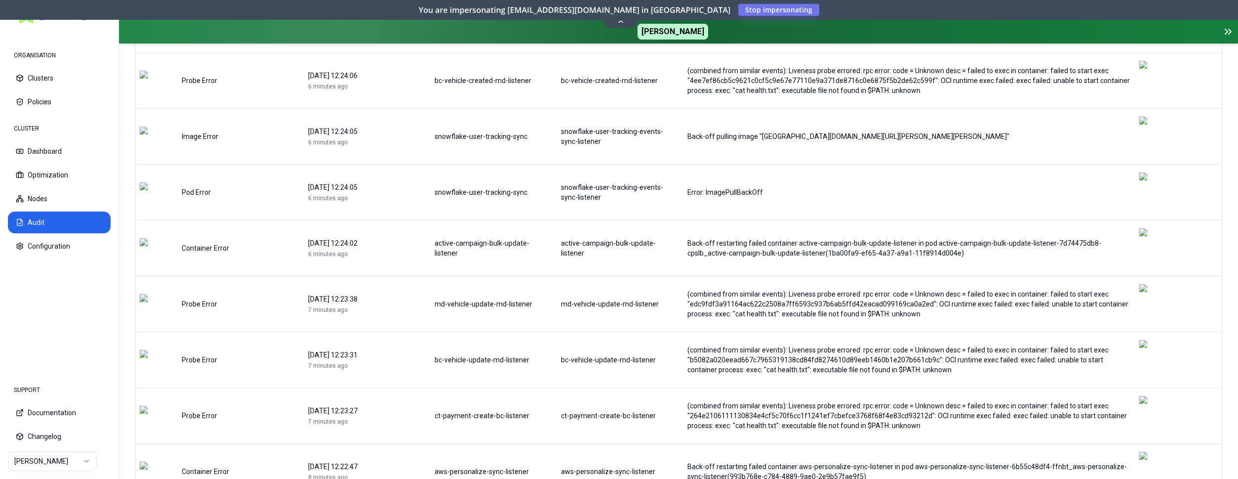
scroll to position [986, 0]
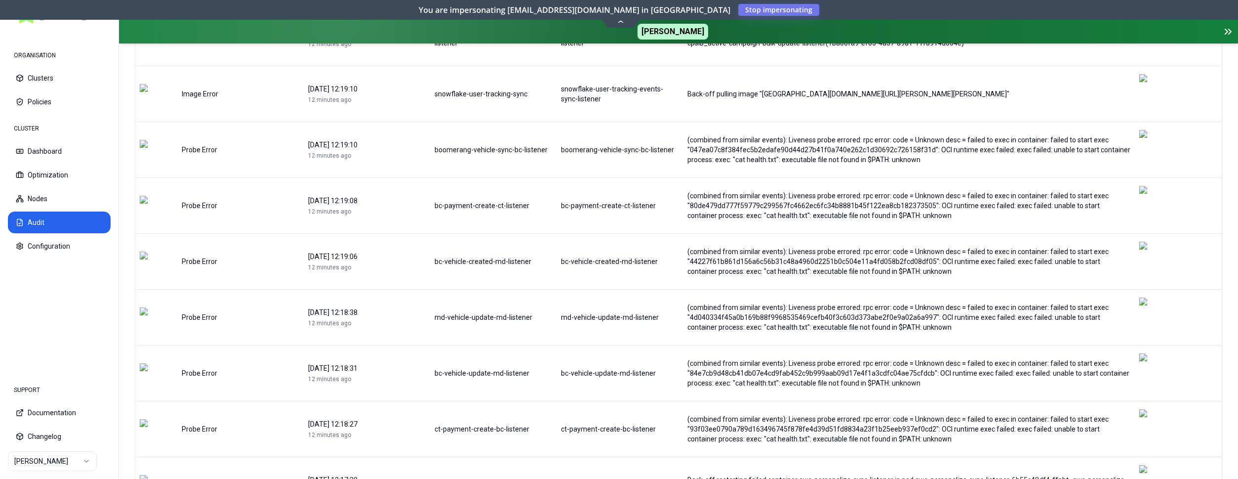
scroll to position [1006, 0]
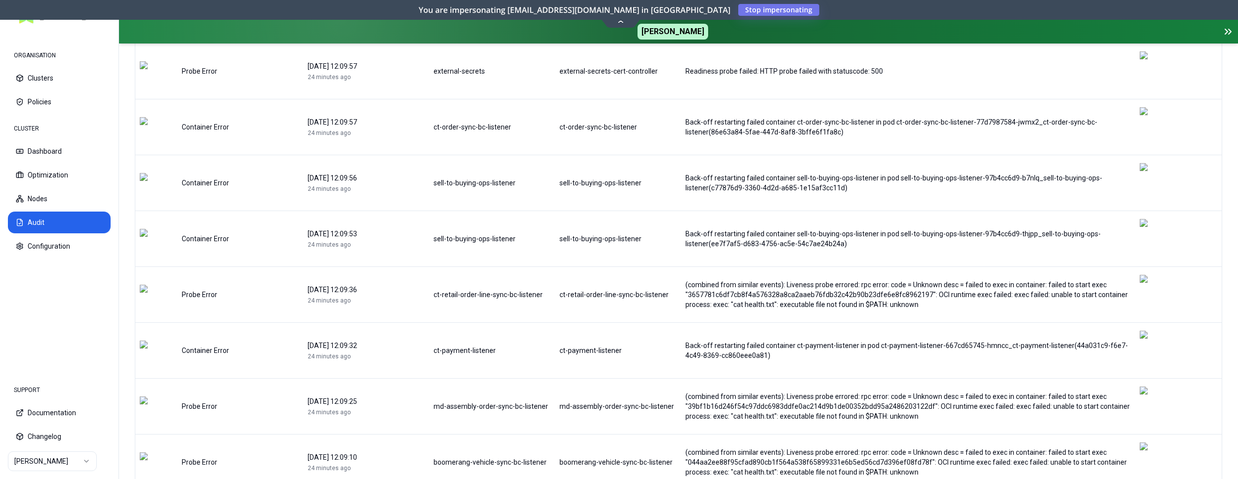
scroll to position [1015, 0]
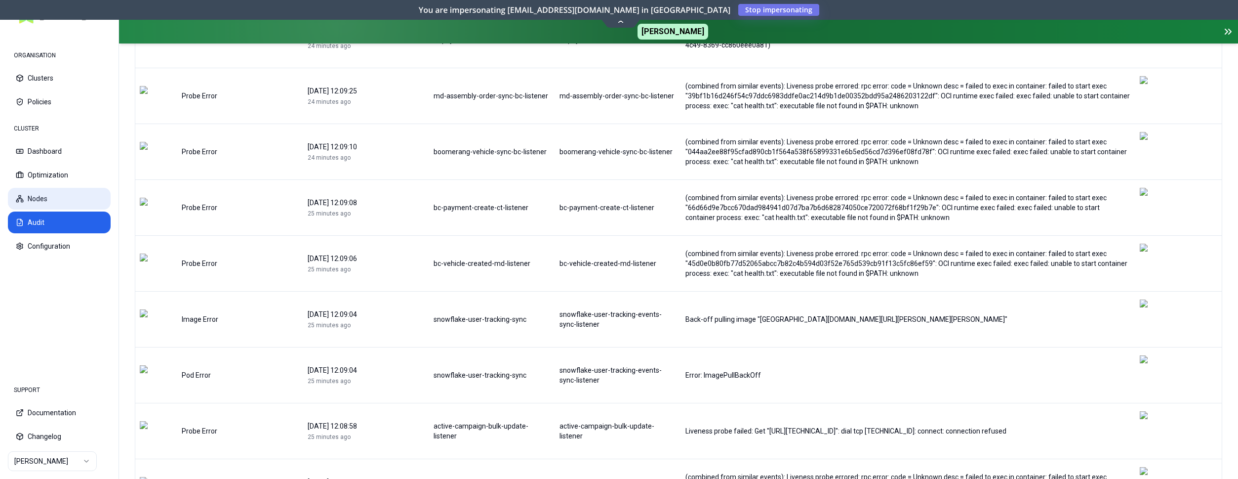
click at [37, 195] on button "Nodes" at bounding box center [59, 199] width 103 height 22
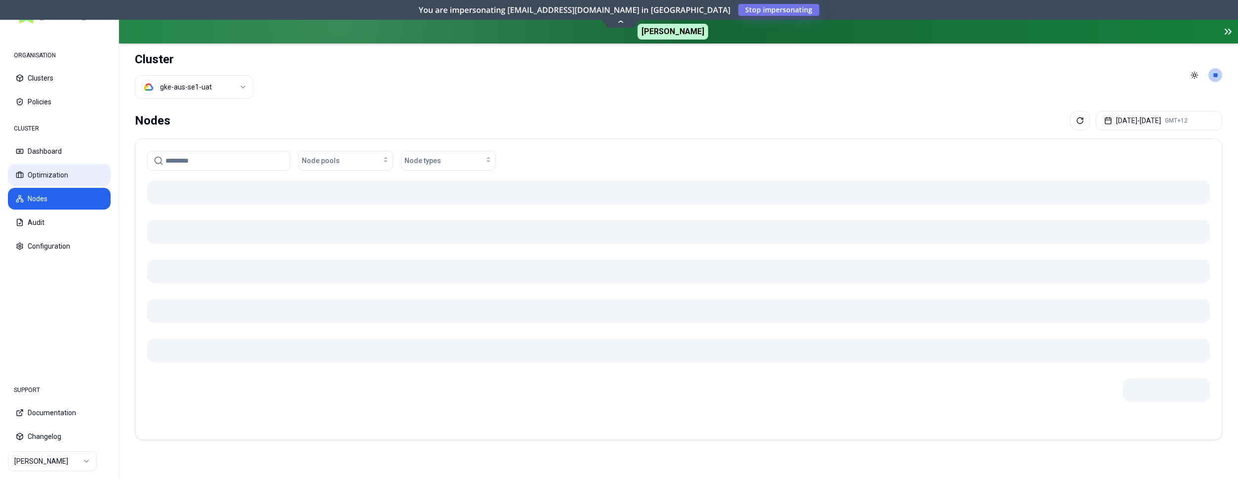
click at [53, 173] on button "Optimization" at bounding box center [59, 175] width 103 height 22
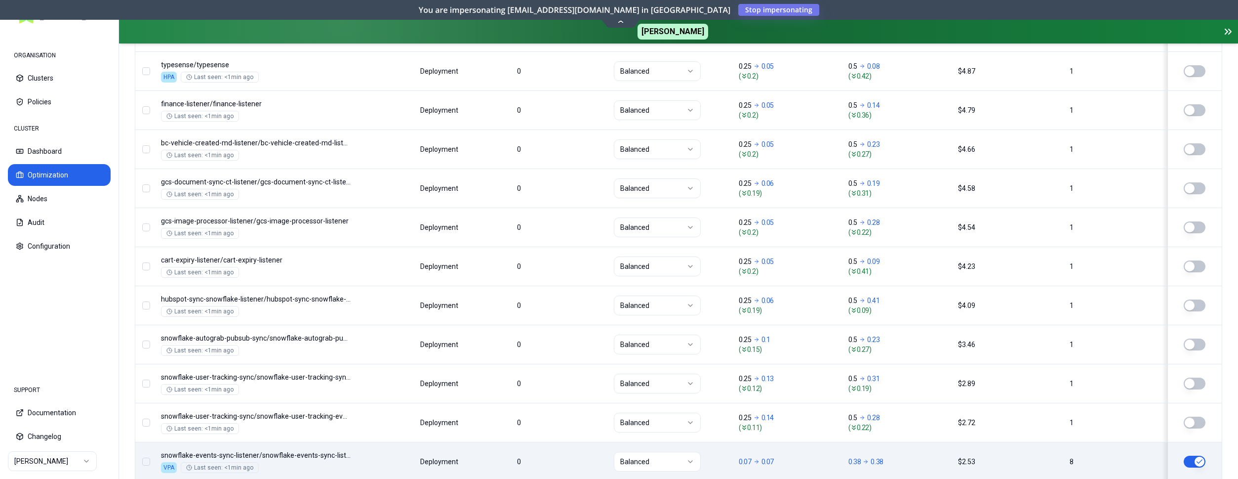
scroll to position [302, 0]
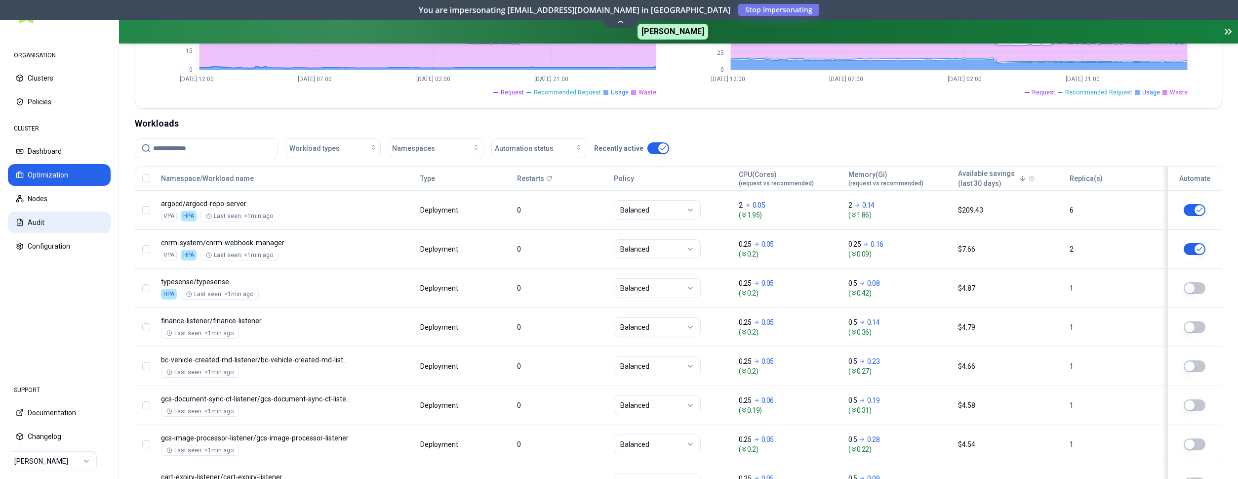
click at [38, 224] on button "Audit" at bounding box center [59, 222] width 103 height 22
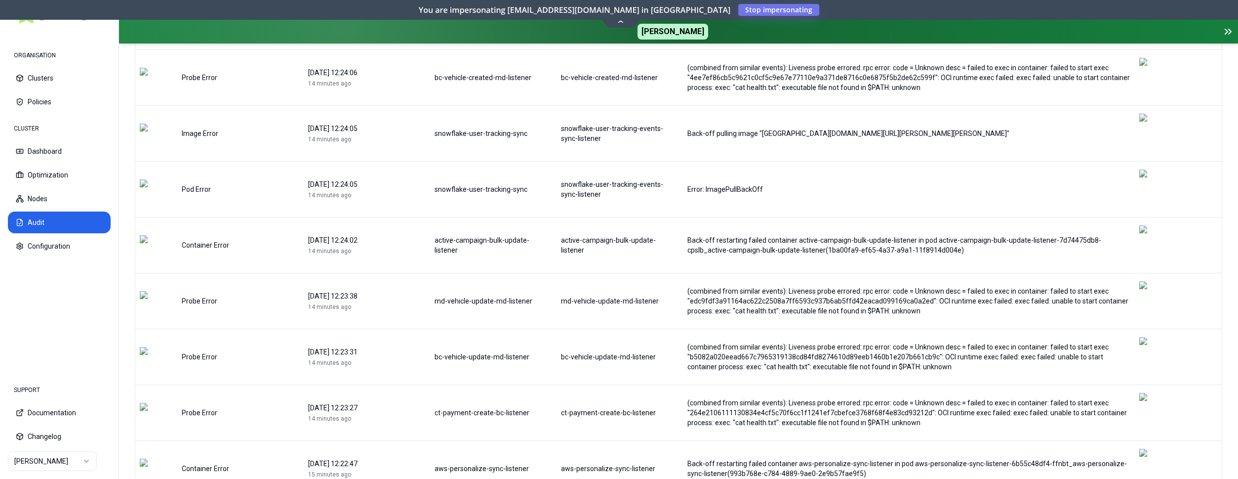
scroll to position [986, 0]
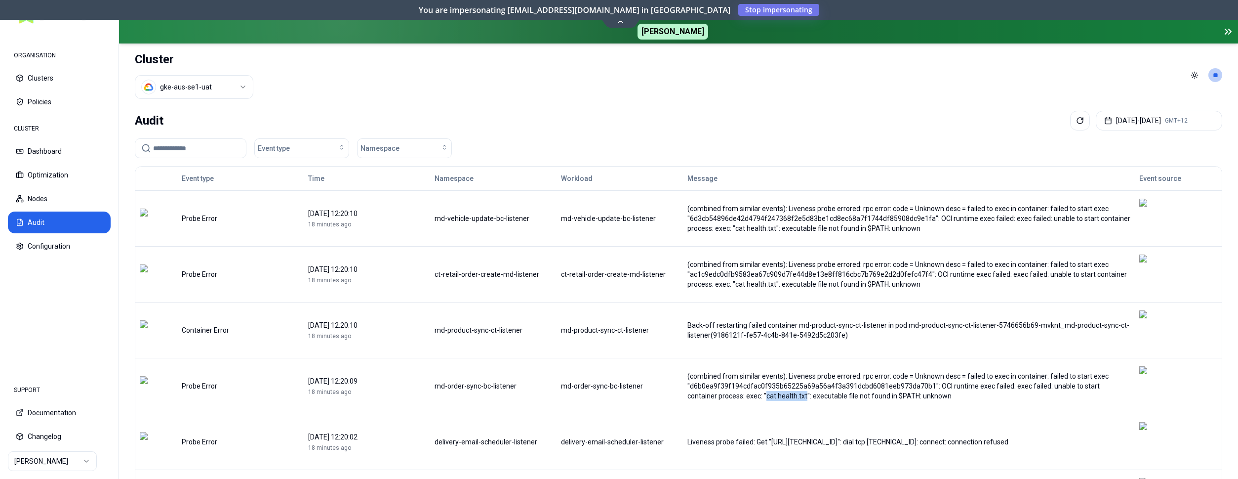
drag, startPoint x: 741, startPoint y: 352, endPoint x: 781, endPoint y: 354, distance: 39.6
click at [781, 371] on div "(combined from similar events): Liveness probe errored: rpc error: code = Unkno…" at bounding box center [909, 386] width 444 height 30
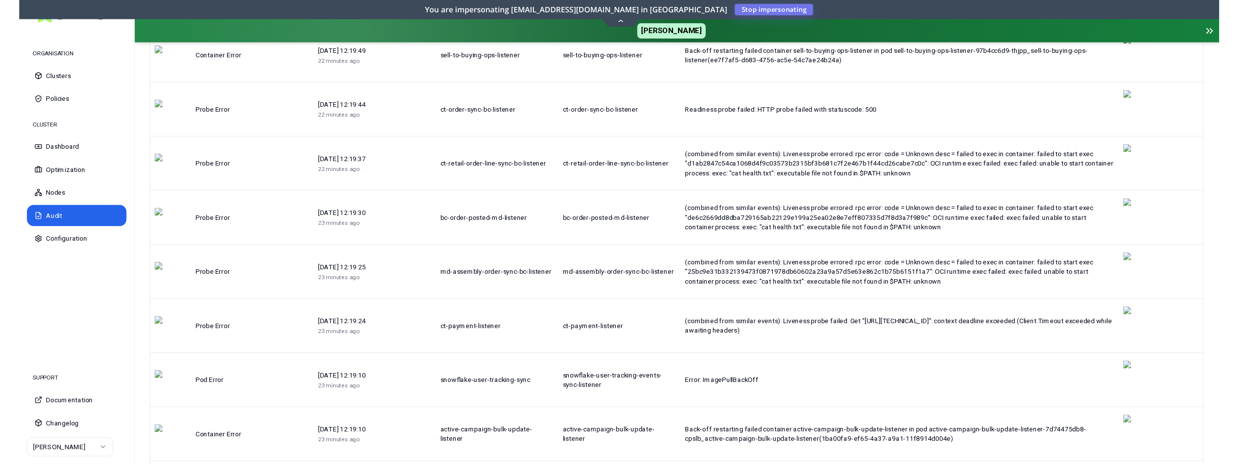
scroll to position [605, 0]
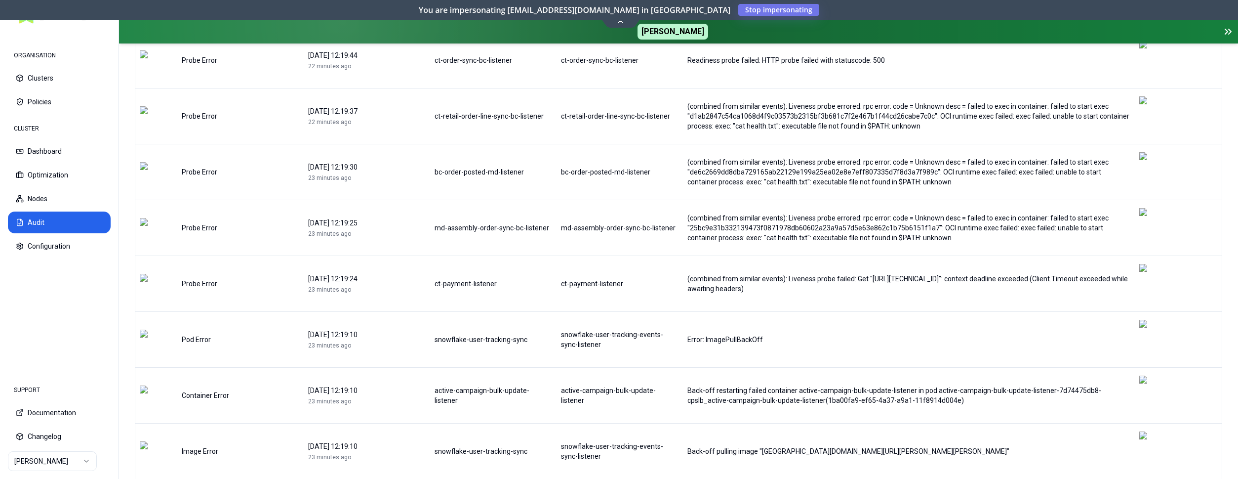
drag, startPoint x: 724, startPoint y: 257, endPoint x: 931, endPoint y: 258, distance: 207.4
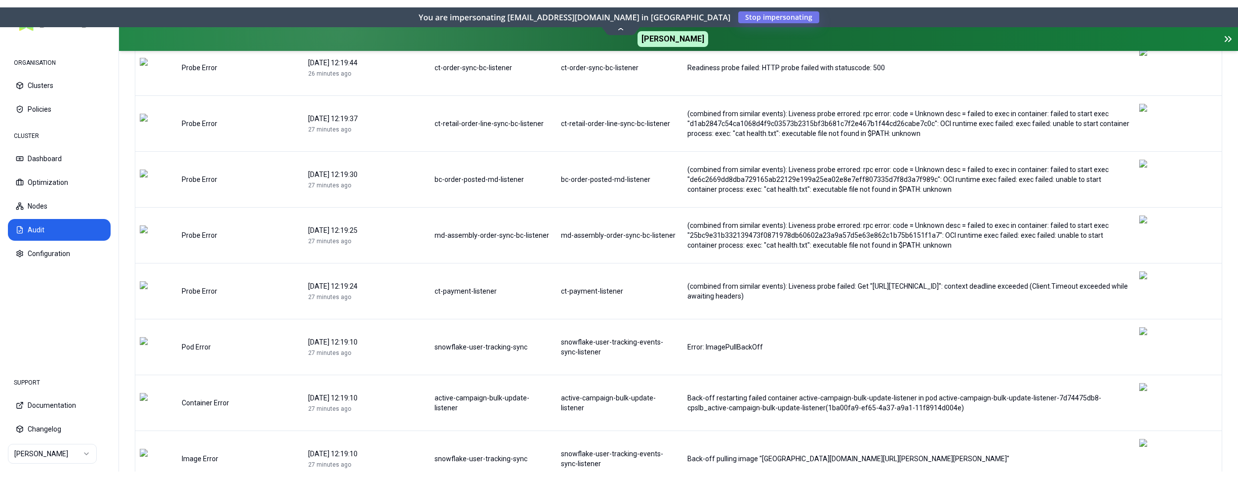
scroll to position [0, 0]
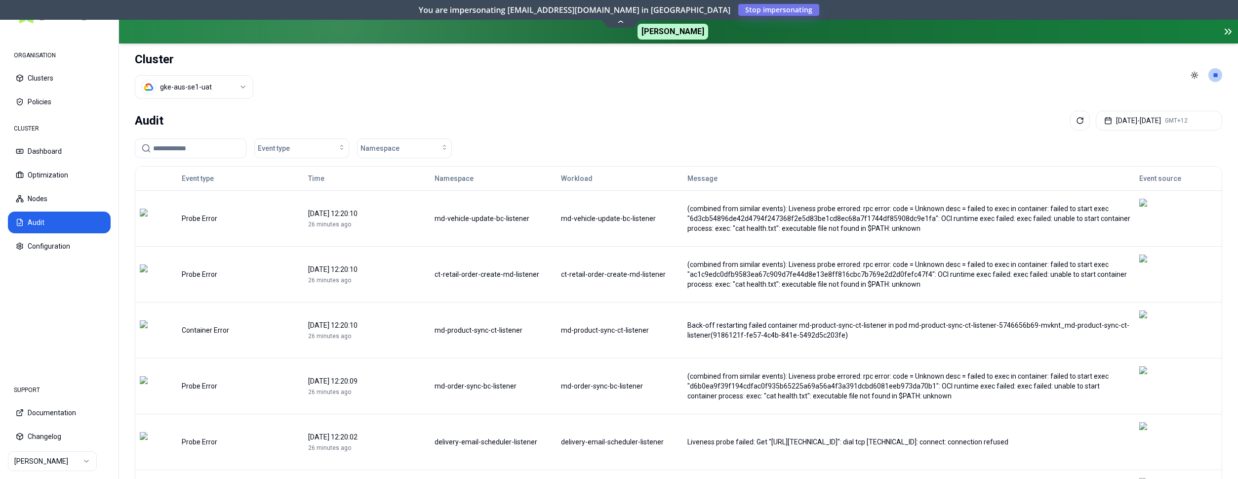
click at [179, 81] on html "ORGANISATION Clusters Policies CLUSTER Dashboard Optimization Nodes Audit Confi…" at bounding box center [619, 239] width 1238 height 479
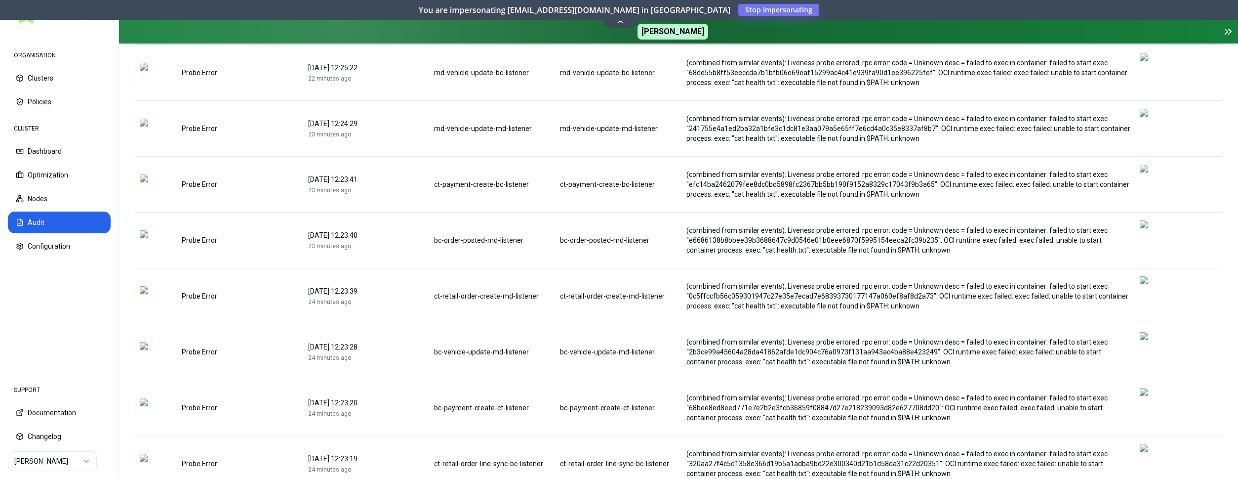
scroll to position [235, 0]
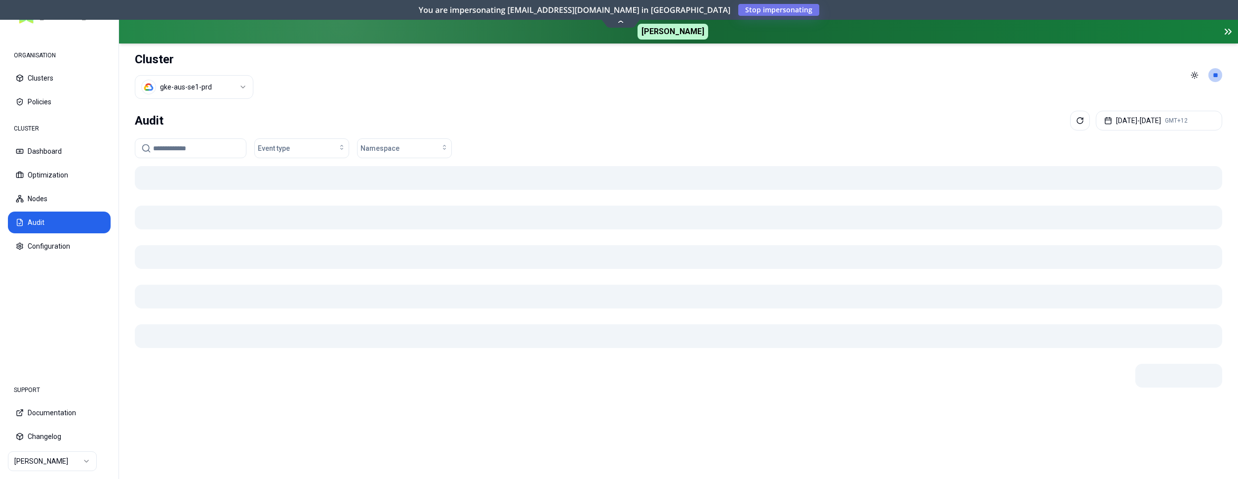
scroll to position [0, 0]
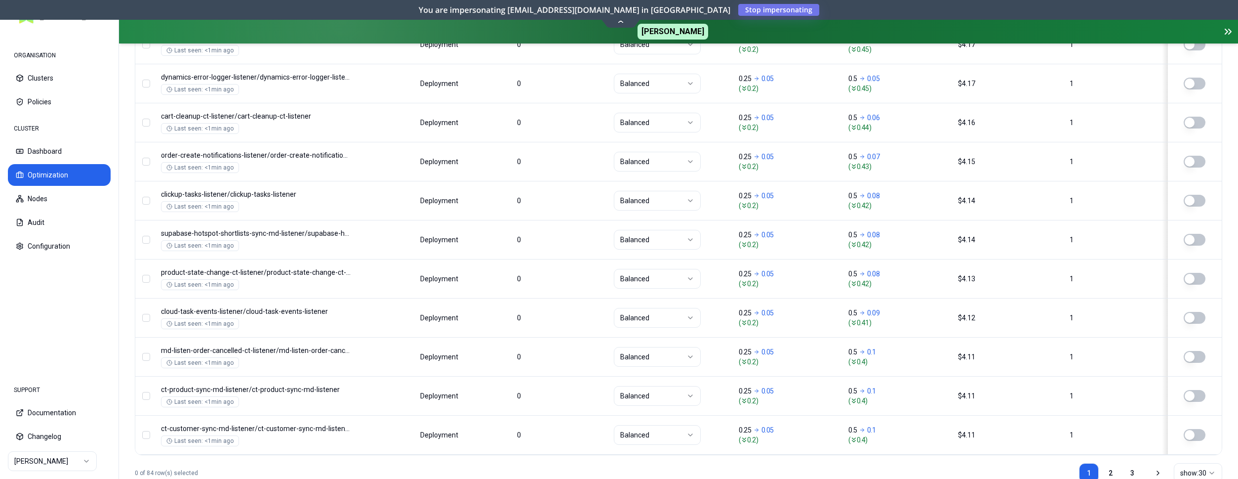
scroll to position [756, 0]
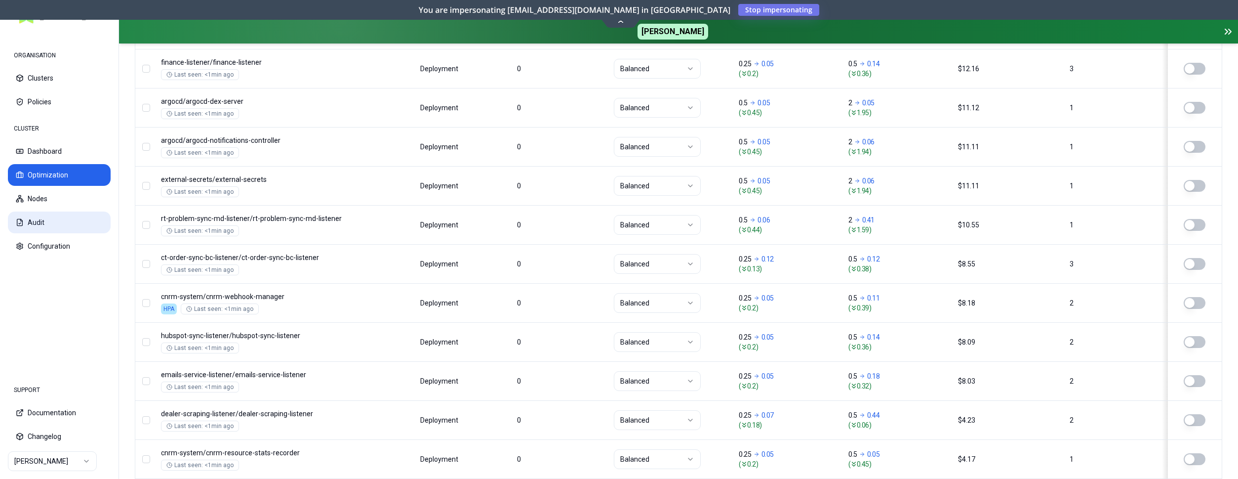
click at [43, 227] on button "Audit" at bounding box center [59, 222] width 103 height 22
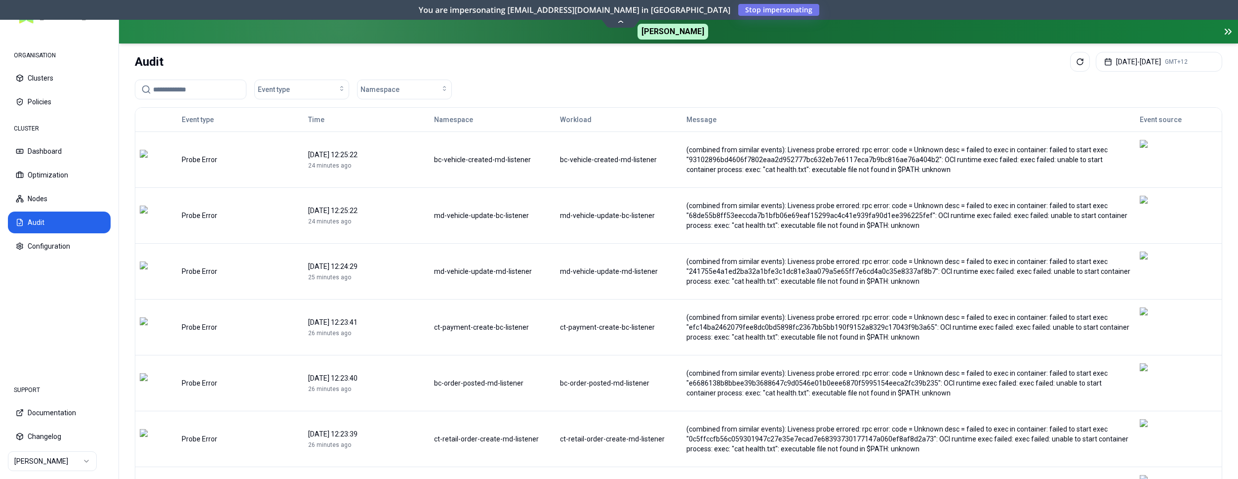
scroll to position [235, 0]
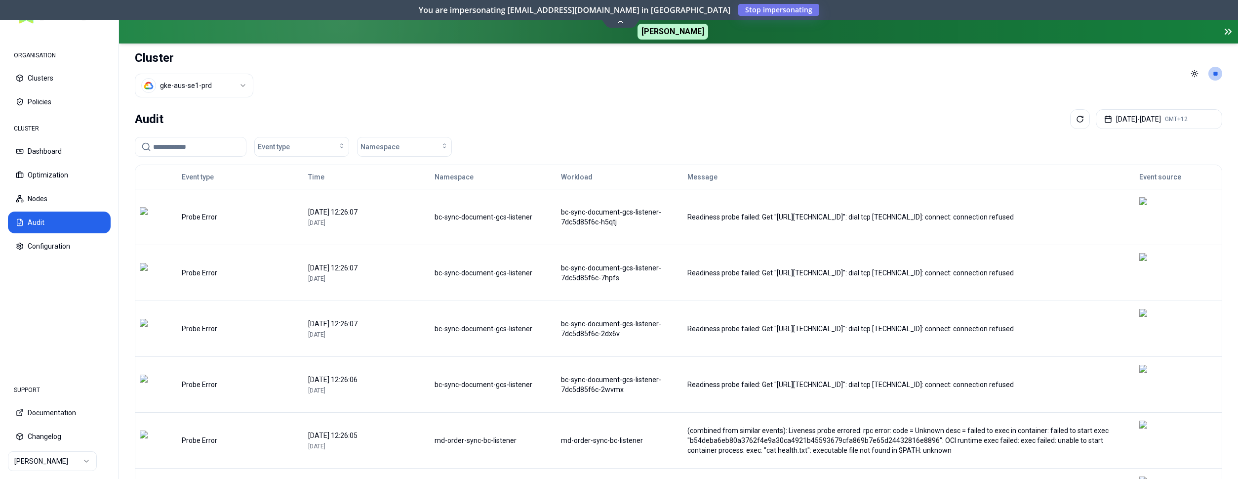
scroll to position [0, 0]
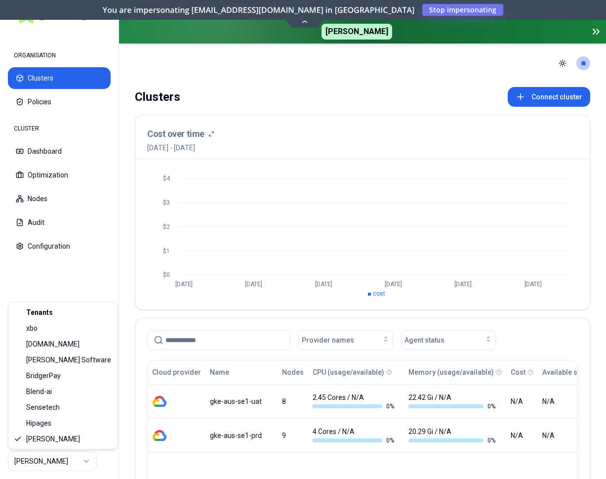
click at [43, 469] on html "ORGANISATION Clusters Policies CLUSTER Dashboard Optimization Nodes Audit Confi…" at bounding box center [303, 239] width 606 height 479
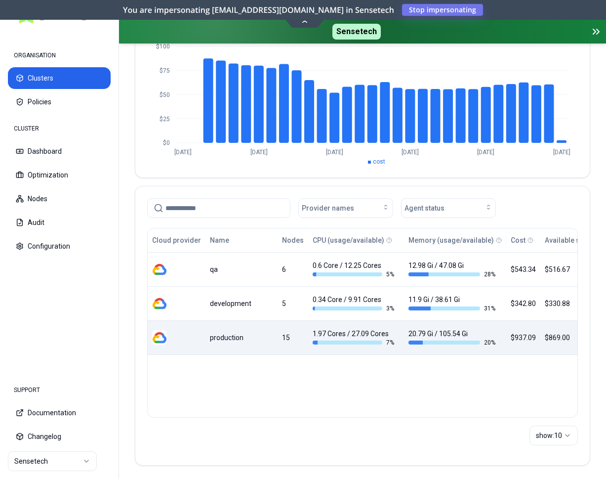
scroll to position [134, 0]
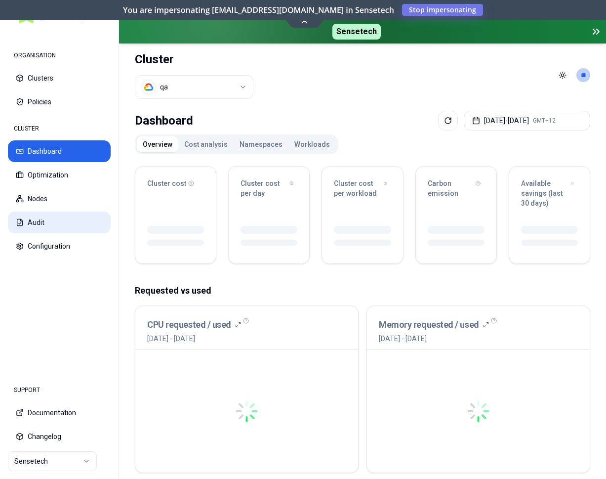
click at [25, 221] on button "Audit" at bounding box center [59, 222] width 103 height 22
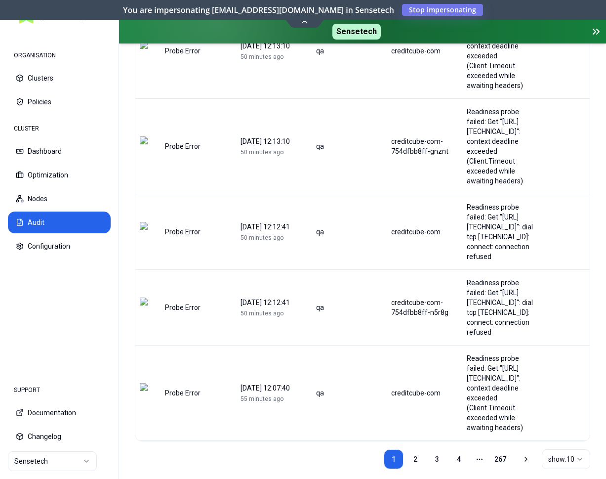
scroll to position [729, 0]
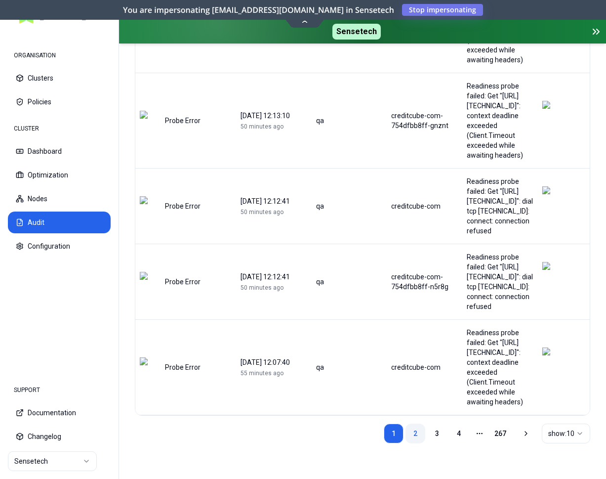
click at [413, 434] on link "2" at bounding box center [415, 433] width 20 height 20
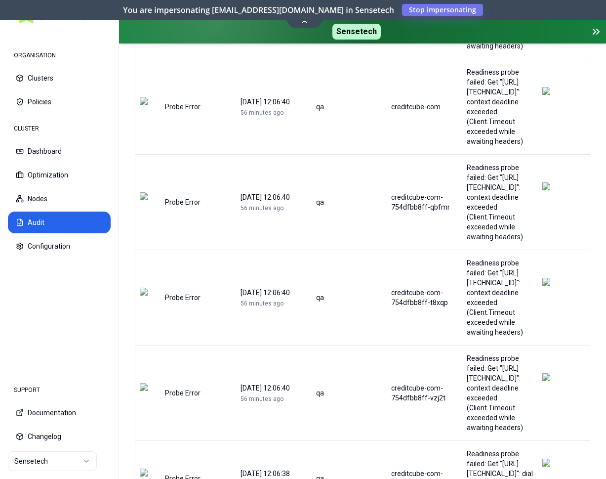
scroll to position [492, 0]
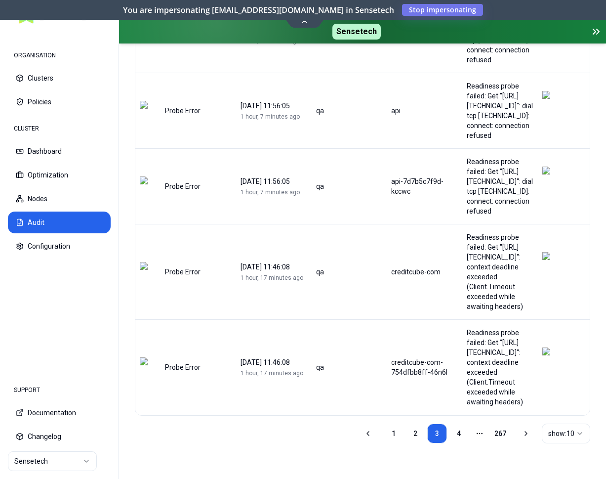
scroll to position [729, 0]
click at [561, 432] on html "ORGANISATION Clusters Policies CLUSTER Dashboard Optimization Nodes Audit Confi…" at bounding box center [303, 239] width 606 height 479
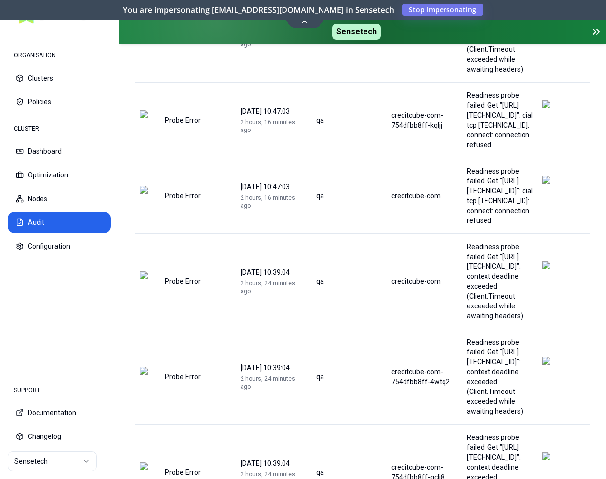
scroll to position [655, 0]
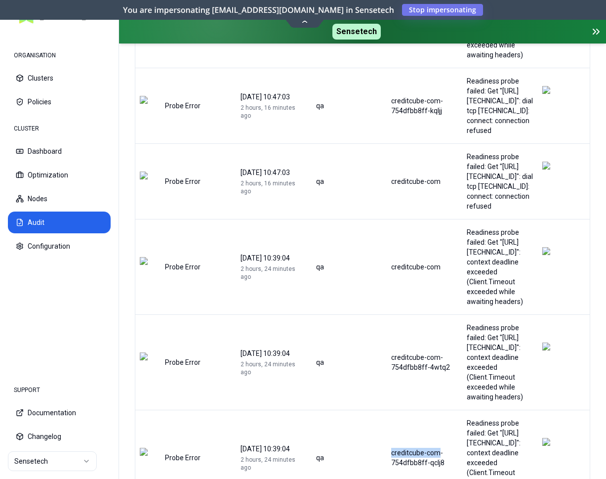
drag, startPoint x: 352, startPoint y: 283, endPoint x: 401, endPoint y: 284, distance: 48.9
click at [401, 447] on div "creditcube-com-754dfbb8ff-qclj8" at bounding box center [424, 457] width 75 height 20
copy div "creditcube-com"
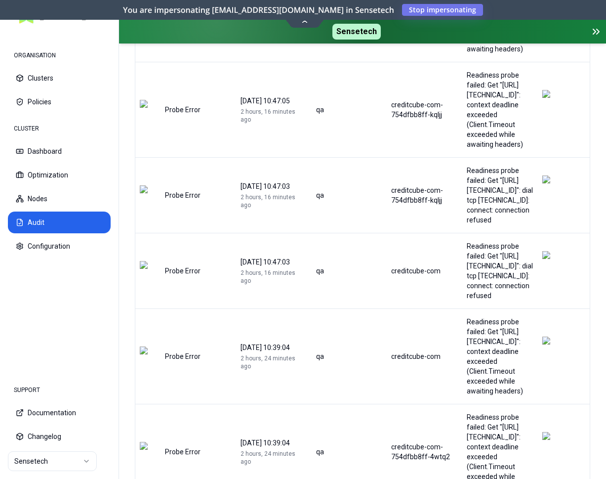
scroll to position [453, 0]
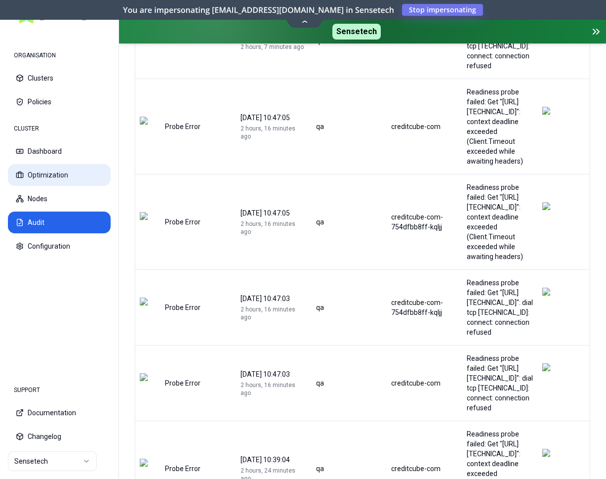
click at [52, 178] on button "Optimization" at bounding box center [59, 175] width 103 height 22
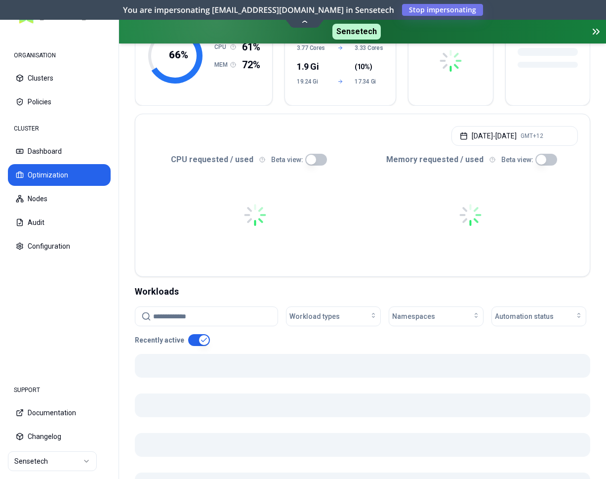
scroll to position [151, 0]
click at [225, 317] on input at bounding box center [212, 315] width 119 height 19
paste input "**********"
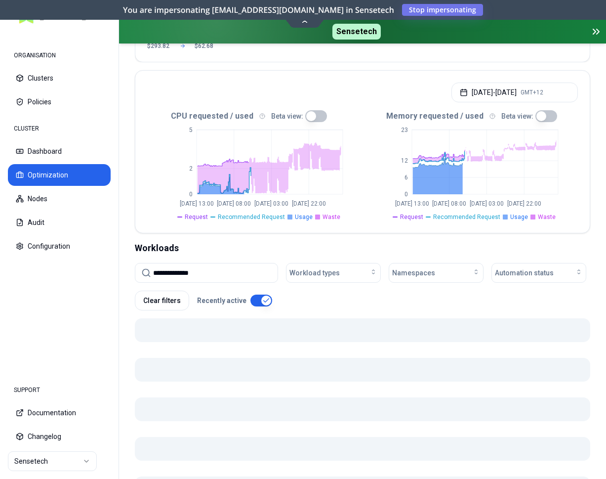
scroll to position [302, 0]
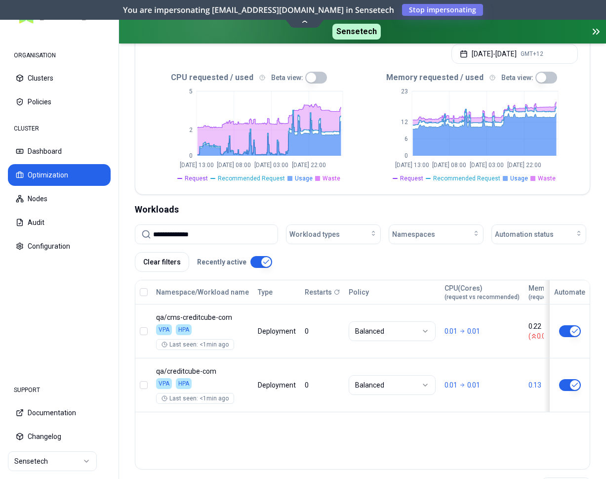
type input "**********"
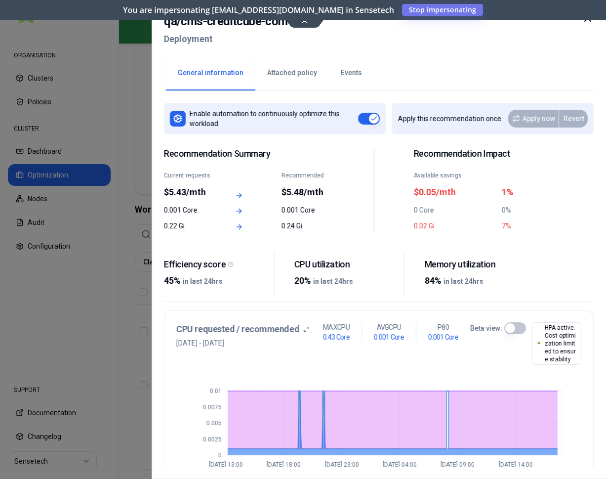
click at [589, 22] on icon at bounding box center [588, 18] width 12 height 12
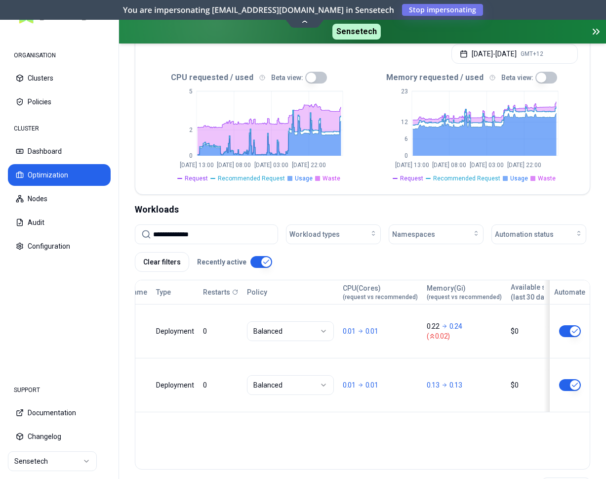
scroll to position [0, 110]
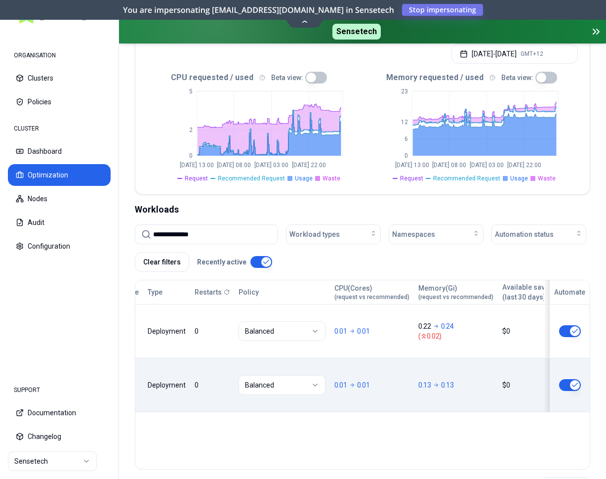
click at [330, 366] on div "Namespace/Workload name Type Restarts Policy CPU(Cores) (request vs recommended…" at bounding box center [362, 346] width 454 height 132
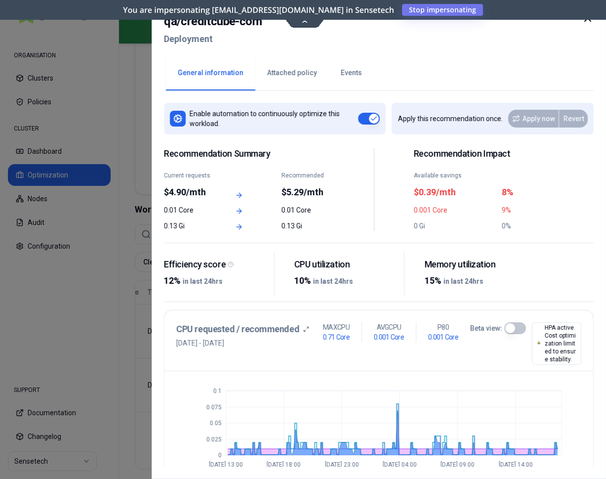
click at [511, 329] on button "Beta view:" at bounding box center [515, 328] width 22 height 12
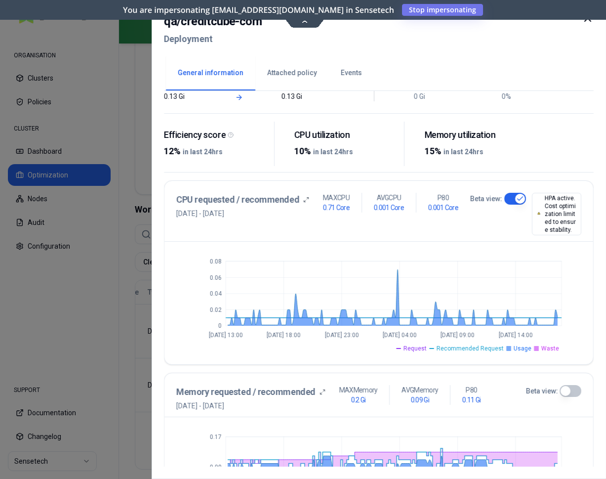
scroll to position [151, 0]
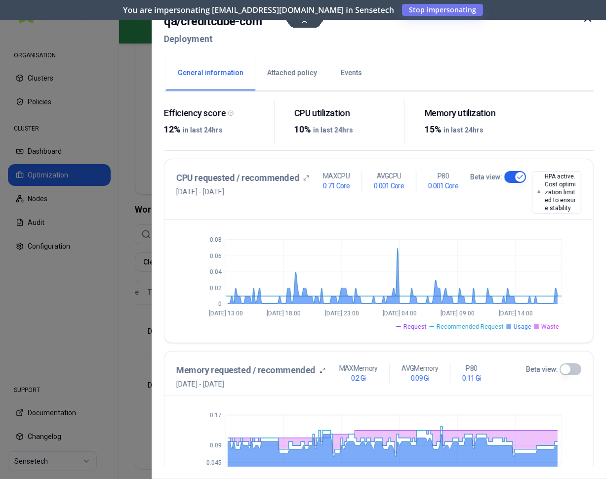
click at [107, 268] on div at bounding box center [303, 239] width 606 height 479
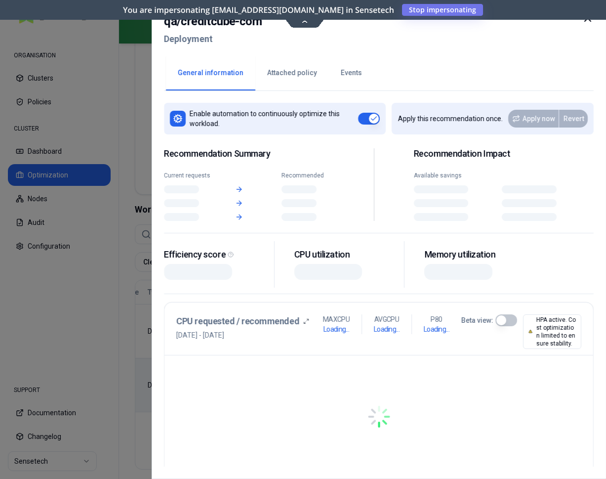
scroll to position [302, 0]
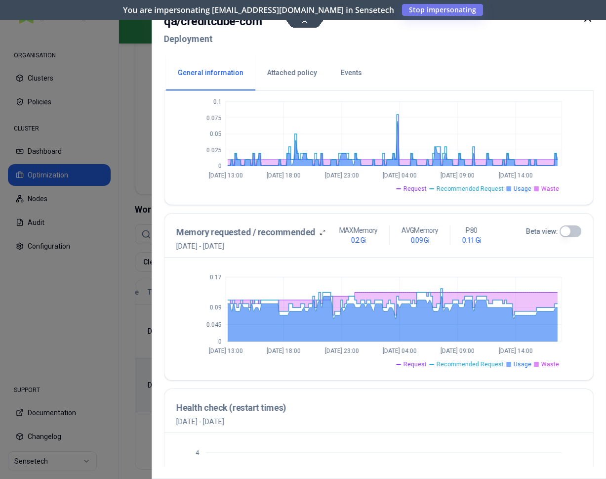
scroll to position [126, 0]
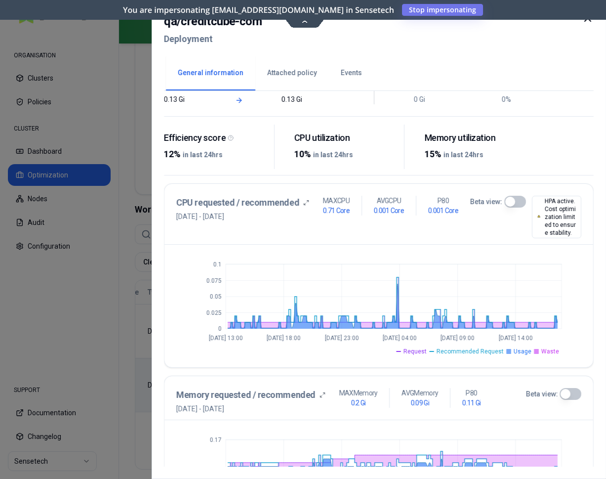
click at [587, 20] on icon at bounding box center [588, 18] width 12 height 12
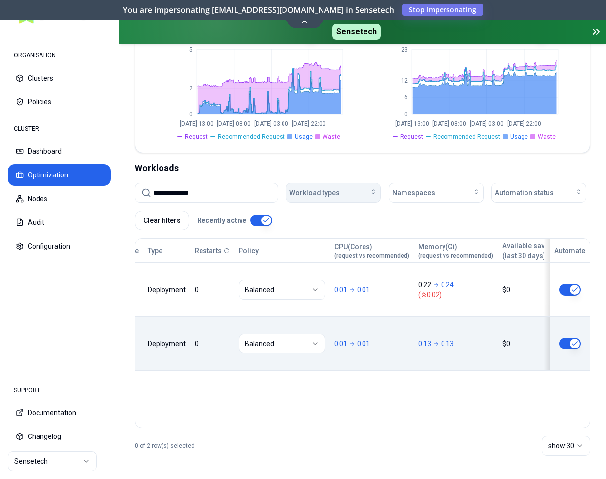
scroll to position [344, 0]
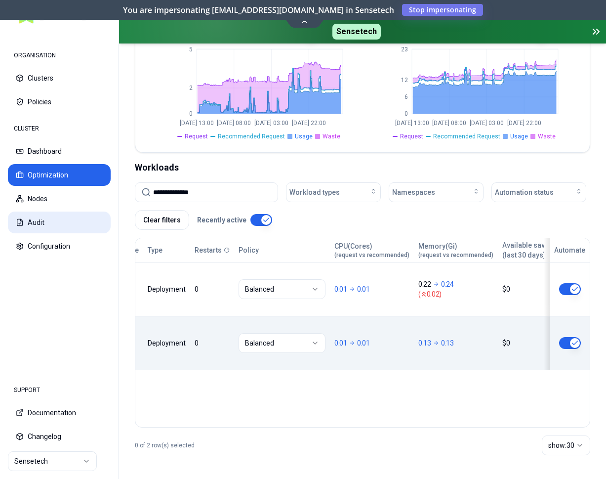
click at [42, 221] on button "Audit" at bounding box center [59, 222] width 103 height 22
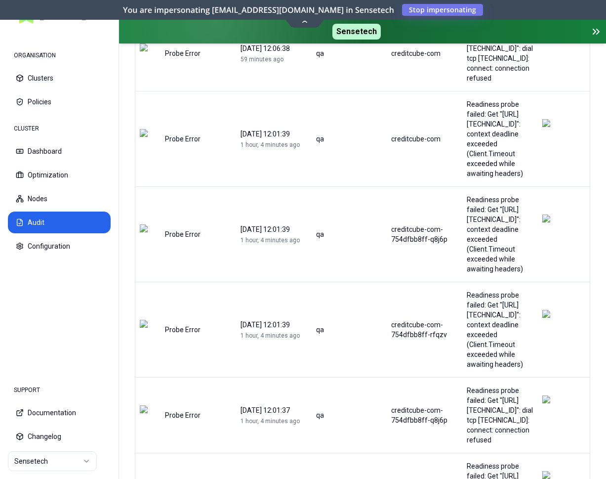
scroll to position [1904, 0]
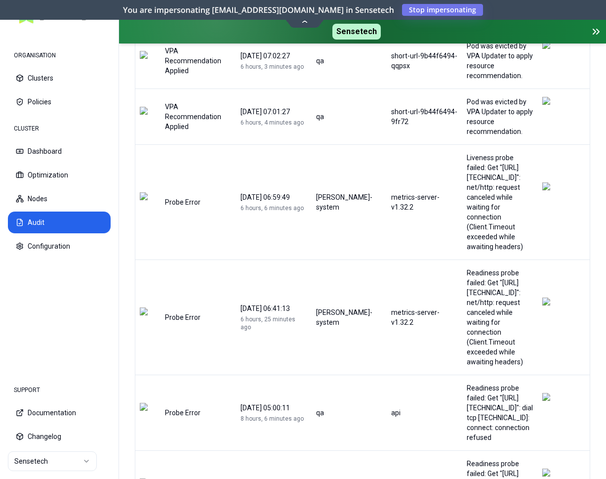
scroll to position [655, 0]
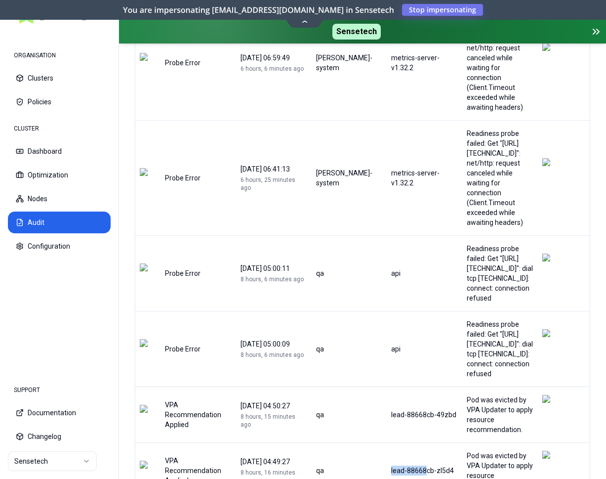
drag, startPoint x: 343, startPoint y: 341, endPoint x: 385, endPoint y: 342, distance: 42.0
click at [385, 442] on tr "VPA Recommendation Applied 08 September 2025 04:49:27 8 hours, 16 minutes ago q…" at bounding box center [362, 470] width 454 height 56
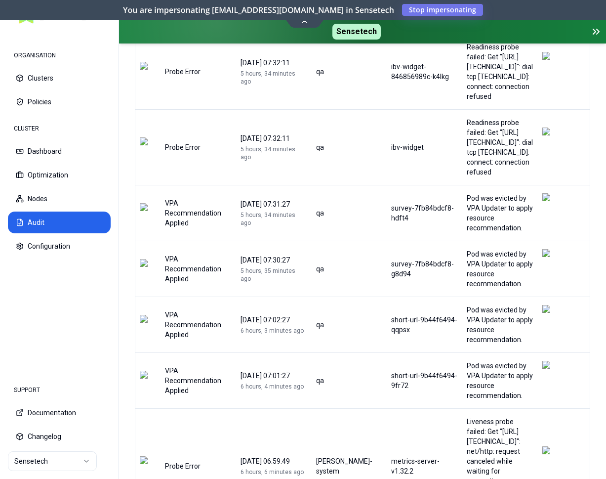
scroll to position [0, 0]
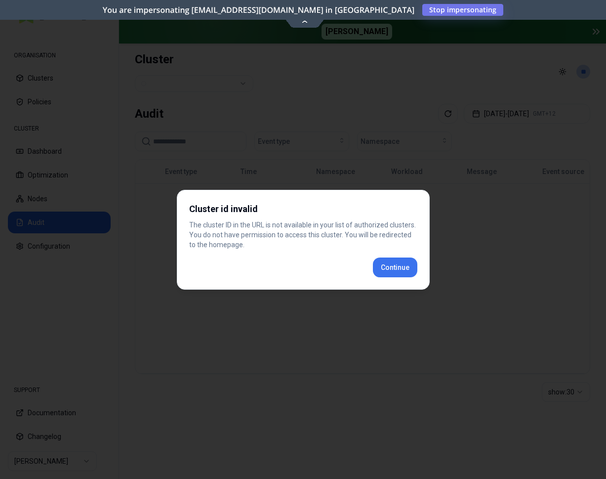
click at [399, 271] on div "Cluster id invalid The cluster ID in the URL is not available in your list of a…" at bounding box center [303, 240] width 253 height 100
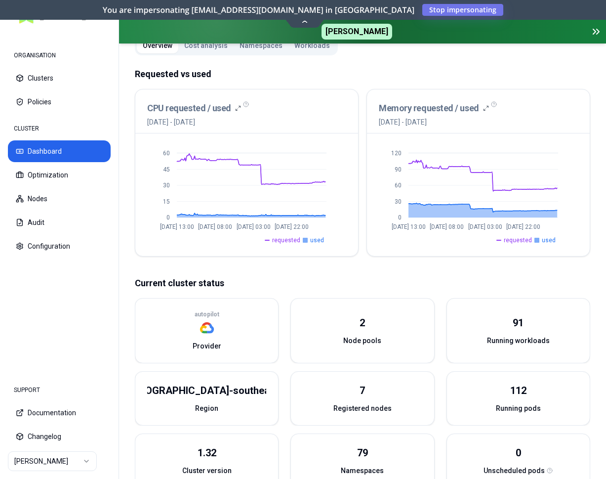
scroll to position [101, 0]
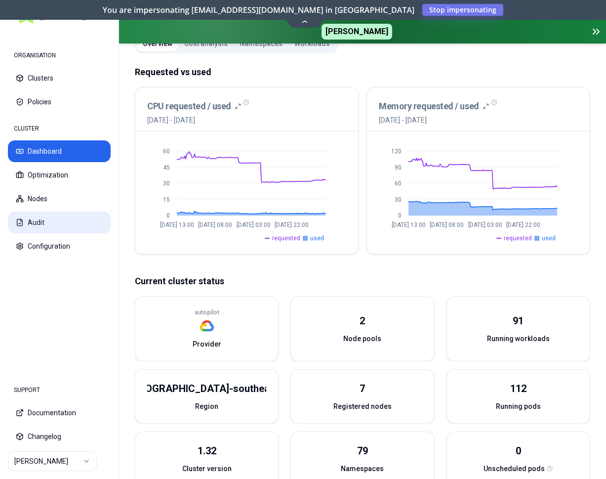
click at [63, 219] on button "Audit" at bounding box center [59, 222] width 103 height 22
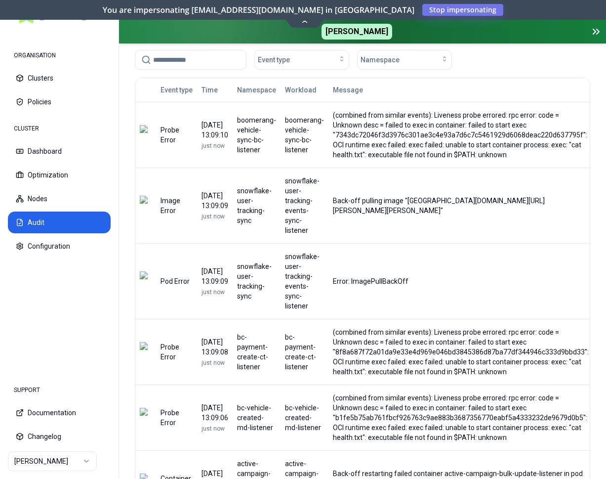
scroll to position [101, 0]
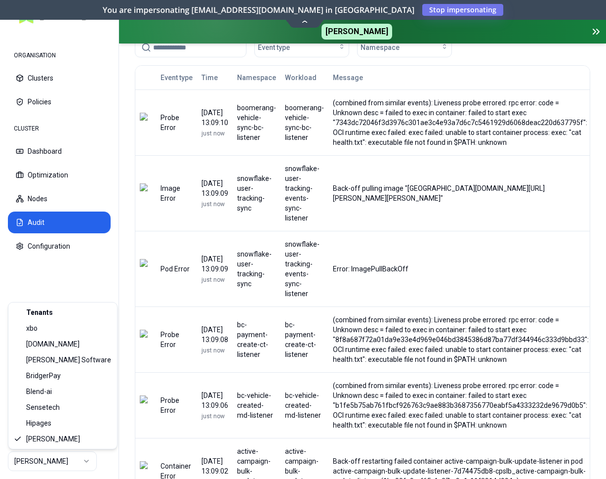
click at [77, 462] on html "ORGANISATION Clusters Policies CLUSTER Dashboard Optimization Nodes Audit Confi…" at bounding box center [303, 239] width 606 height 479
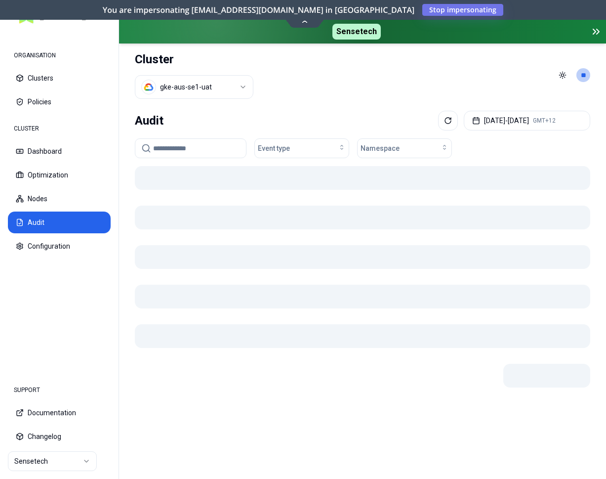
scroll to position [0, 0]
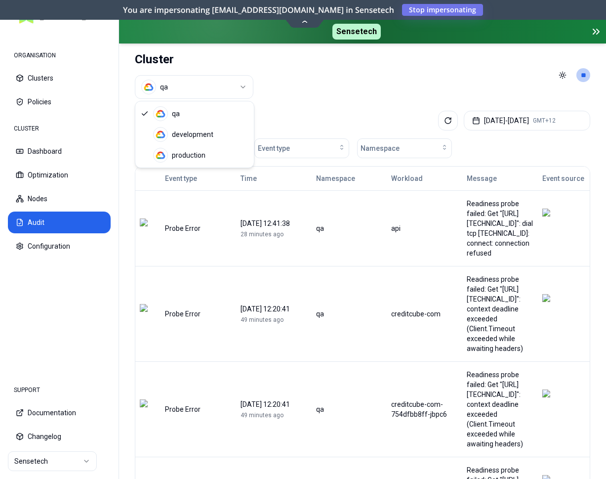
click at [225, 85] on html "ORGANISATION Clusters Policies CLUSTER Dashboard Optimization Nodes Audit Confi…" at bounding box center [303, 239] width 606 height 479
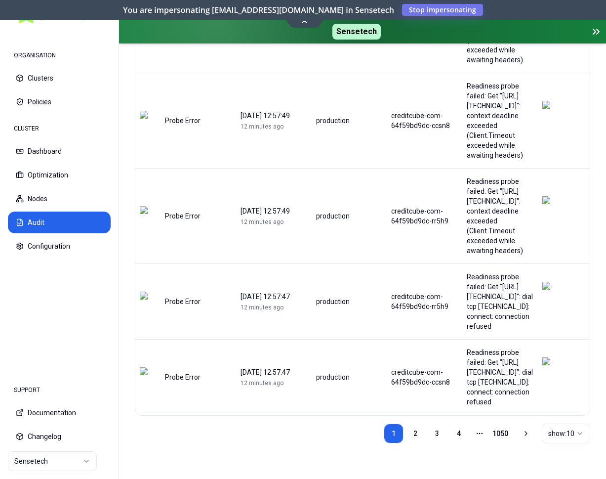
scroll to position [759, 0]
click at [441, 434] on link "3" at bounding box center [437, 433] width 20 height 20
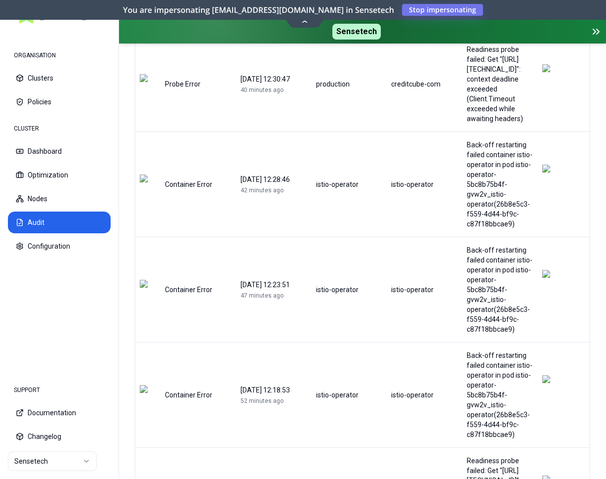
scroll to position [788, 0]
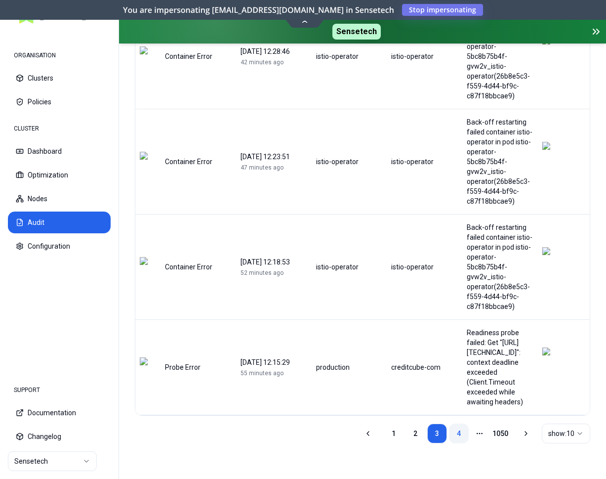
click at [458, 434] on link "4" at bounding box center [459, 433] width 20 height 20
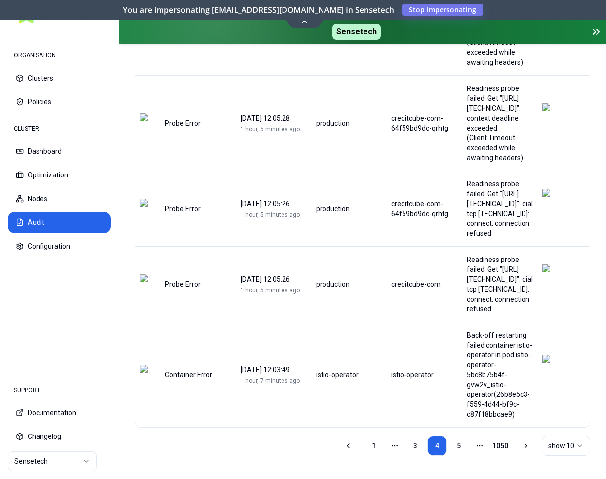
scroll to position [699, 0]
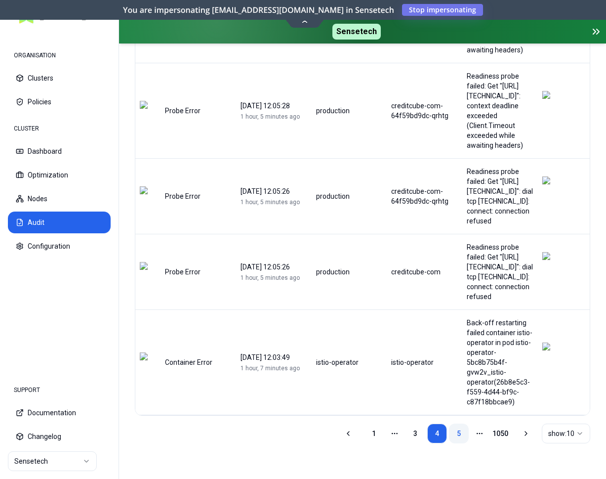
click at [456, 429] on link "5" at bounding box center [459, 433] width 20 height 20
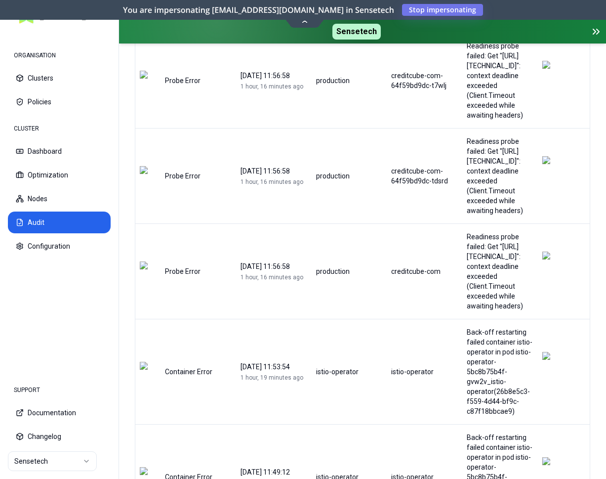
scroll to position [0, 0]
